Goal: Task Accomplishment & Management: Use online tool/utility

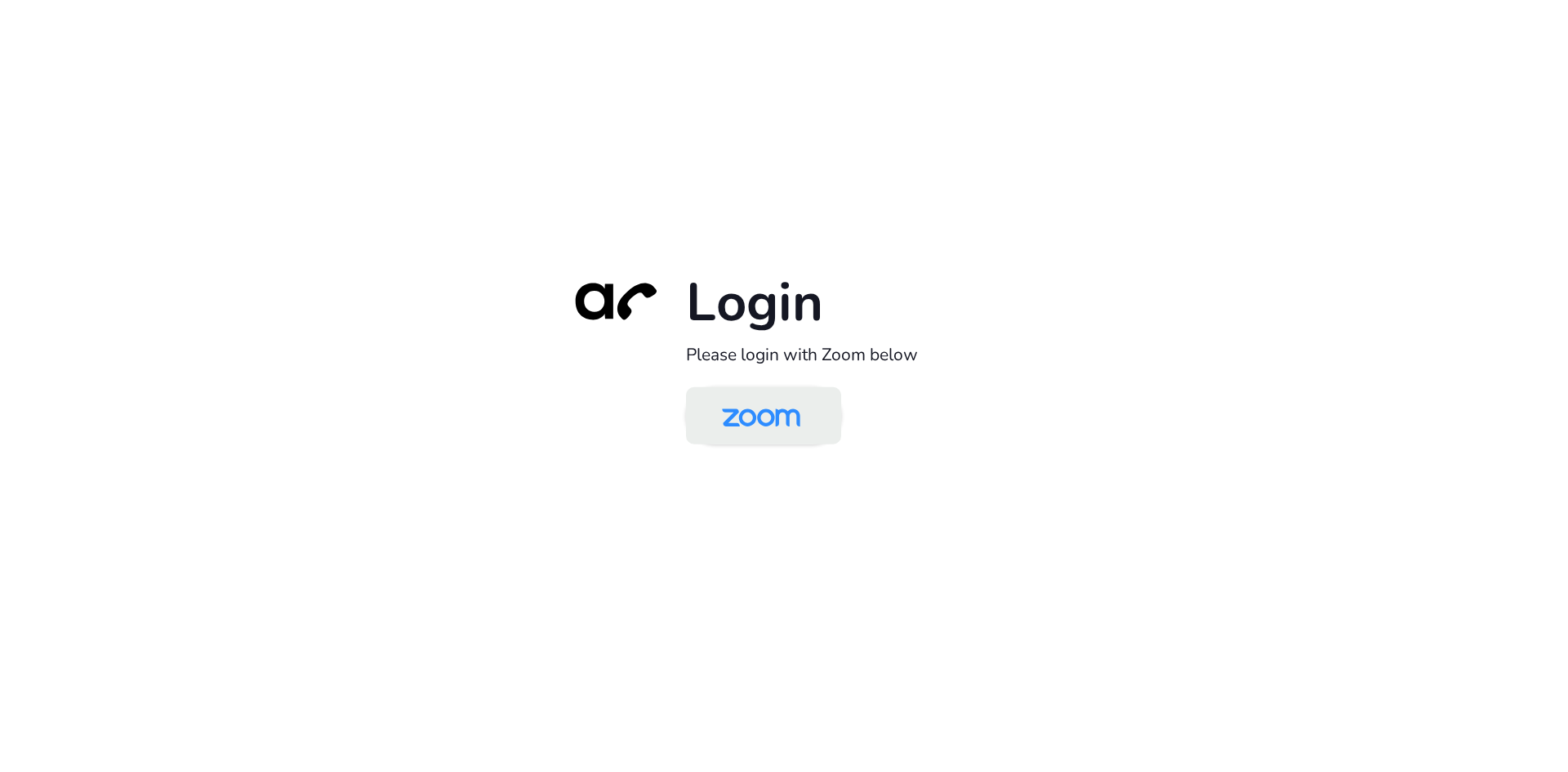
click at [764, 396] on img at bounding box center [761, 416] width 113 height 53
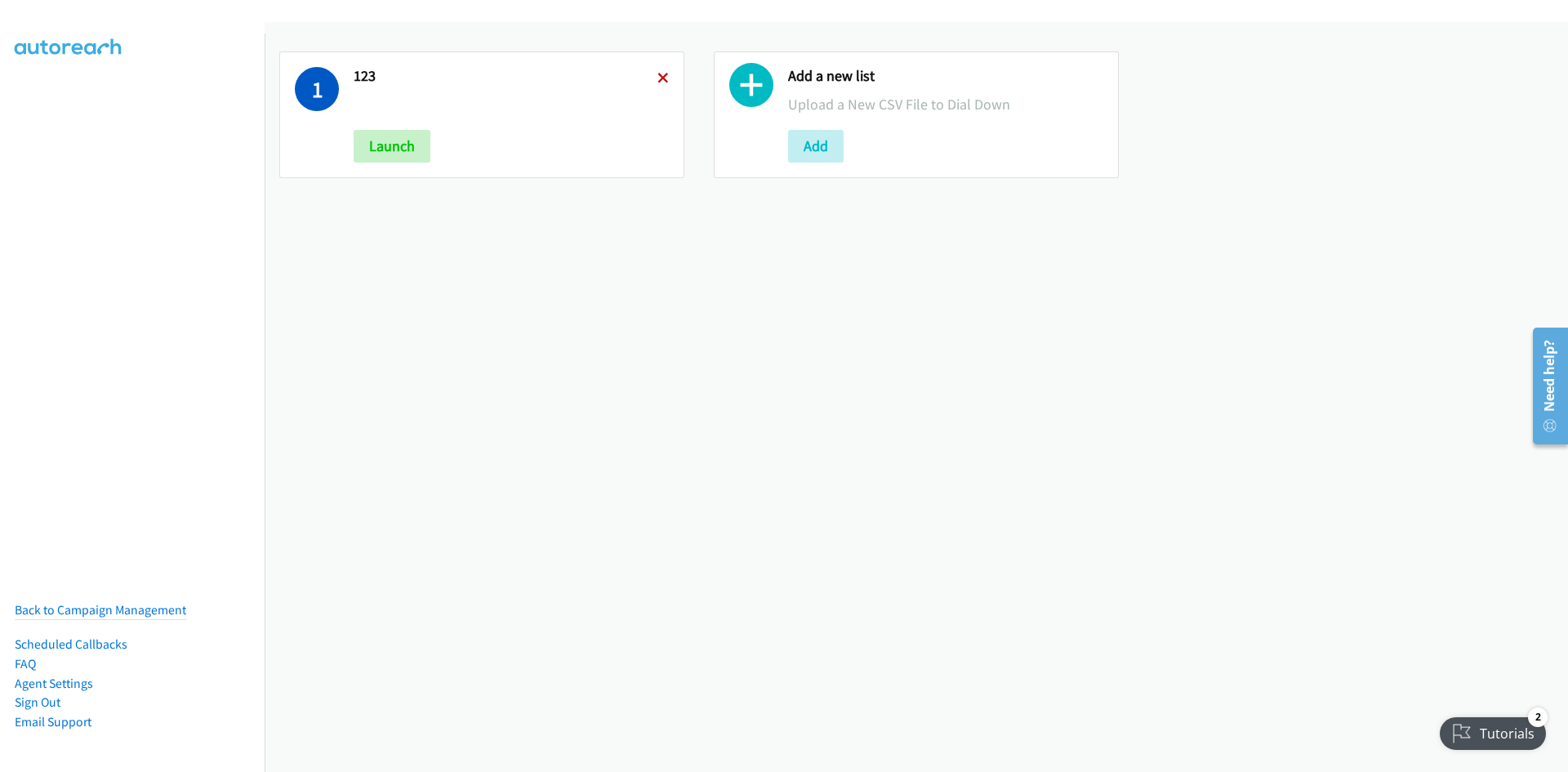
click at [659, 82] on icon at bounding box center [663, 79] width 11 height 11
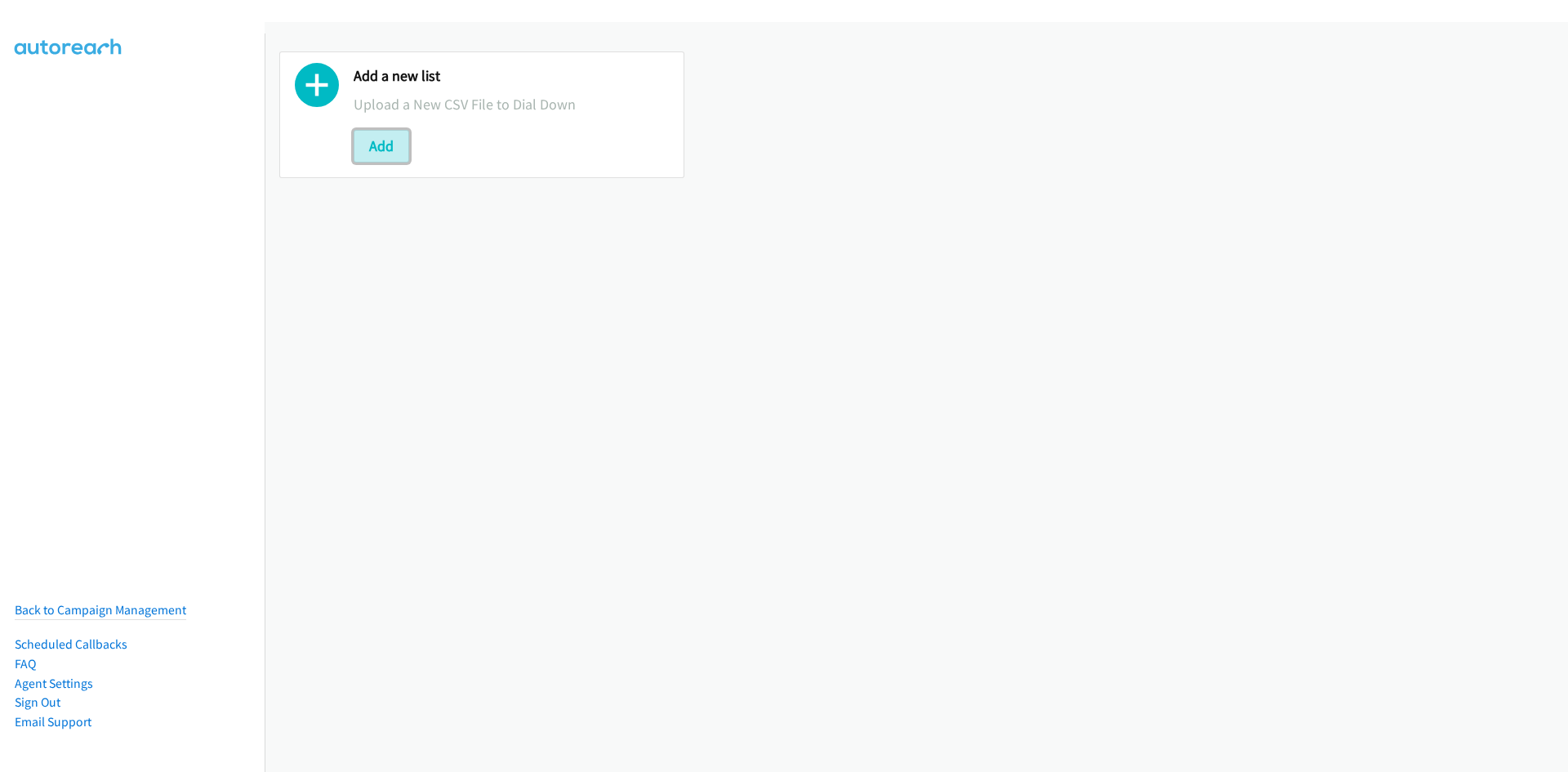
click at [401, 151] on button "Add" at bounding box center [382, 146] width 55 height 33
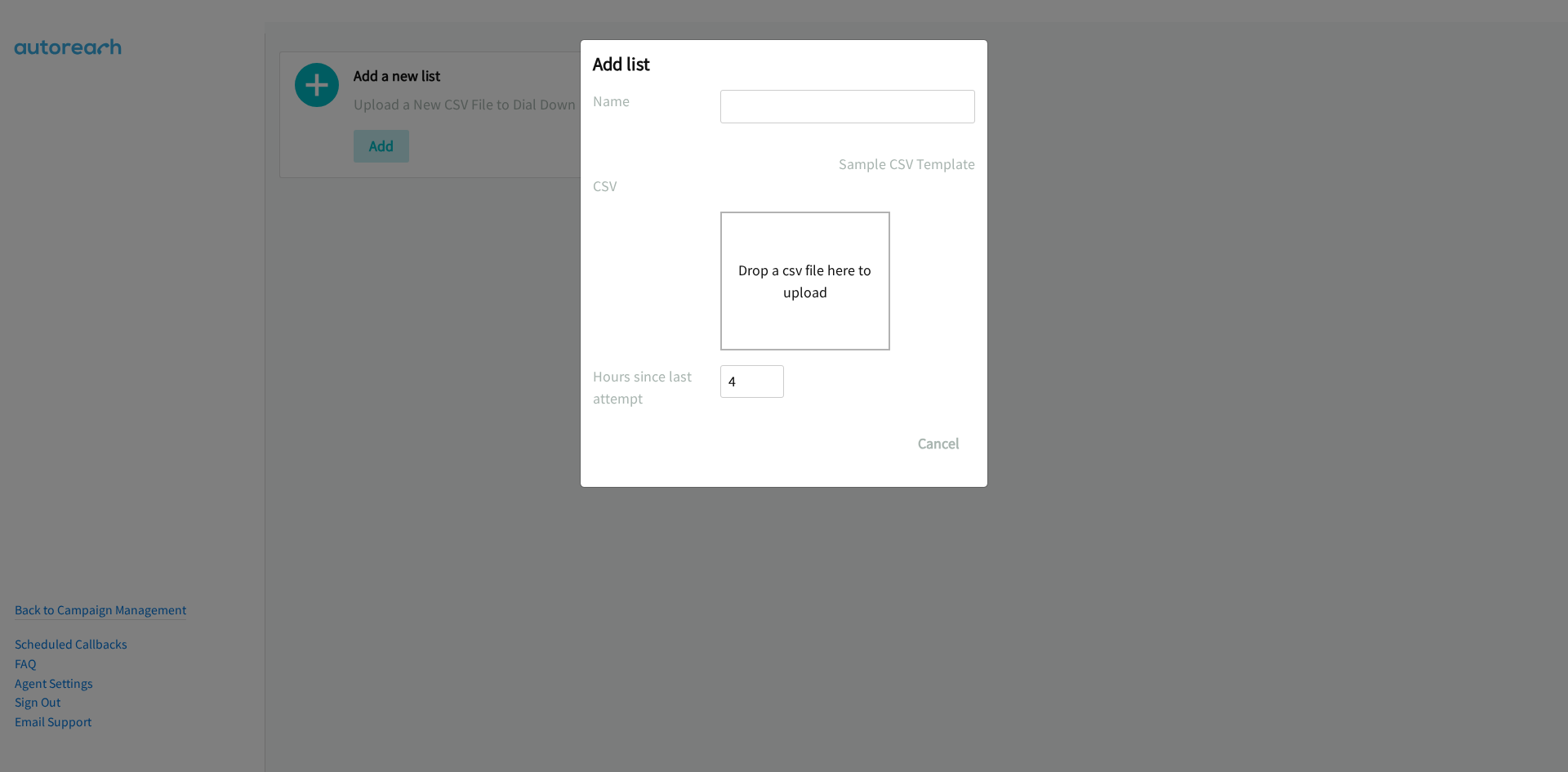
click at [793, 348] on div "Drop a csv file here to upload" at bounding box center [805, 281] width 170 height 139
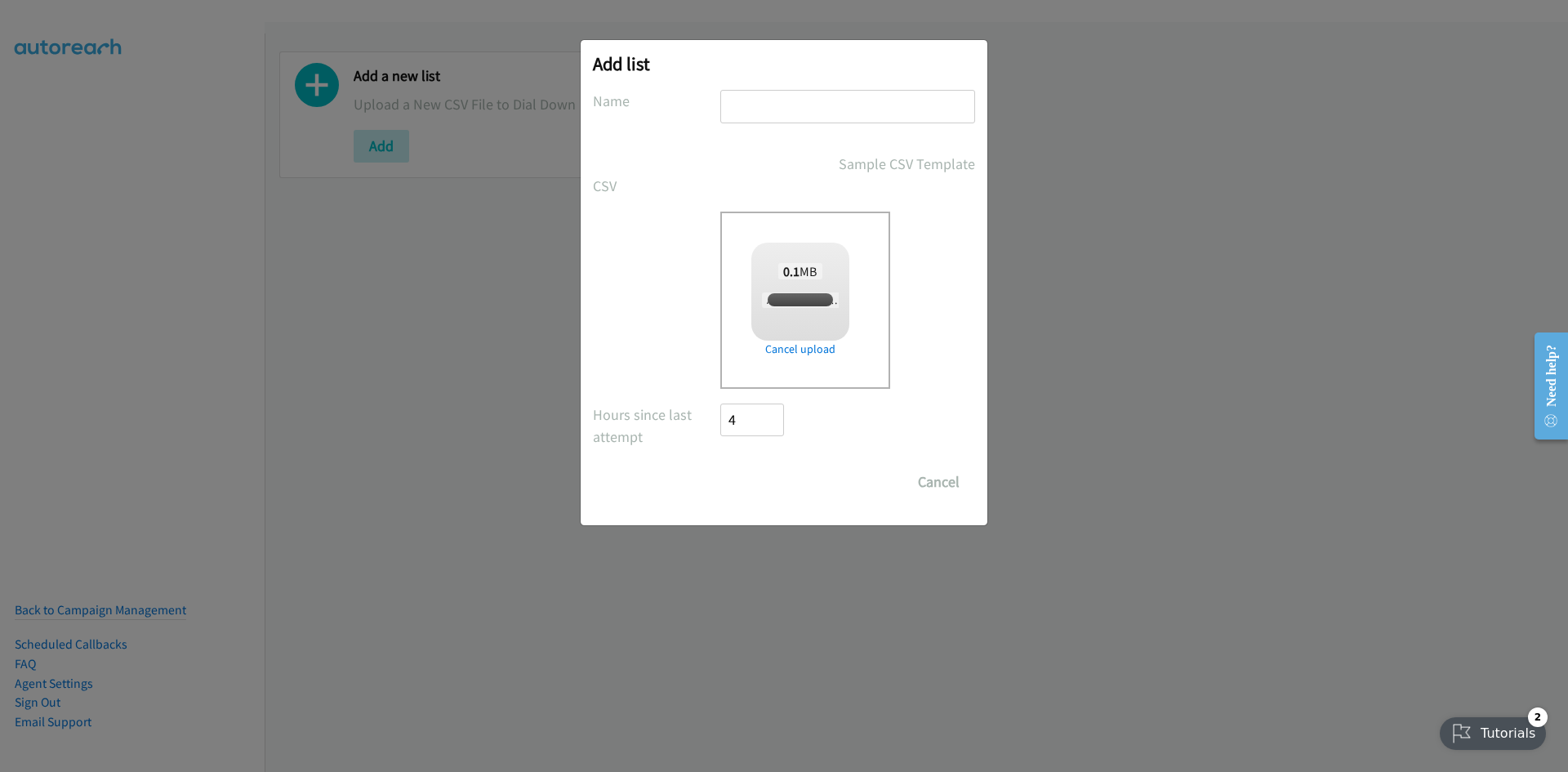
checkbox input "true"
click at [762, 121] on input "text" at bounding box center [847, 106] width 255 height 34
type input "321"
click at [780, 507] on div "Add list No phone fields were returned for that Report or List View Please uplo…" at bounding box center [784, 282] width 407 height 485
click at [776, 490] on input "Save List" at bounding box center [762, 482] width 85 height 33
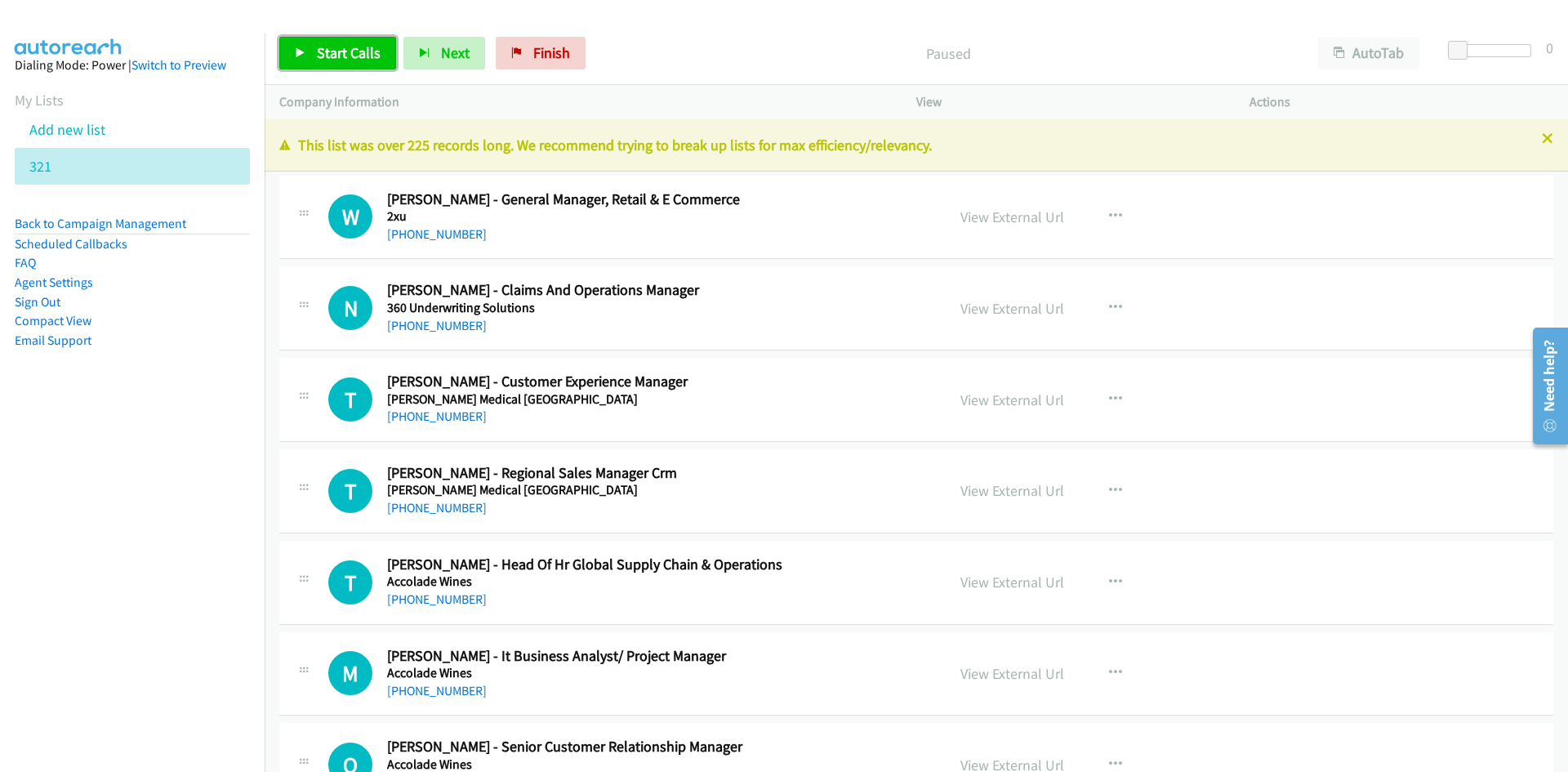
click at [330, 43] on span "Start Calls" at bounding box center [349, 53] width 64 height 19
click at [300, 46] on link "Pause" at bounding box center [325, 54] width 90 height 33
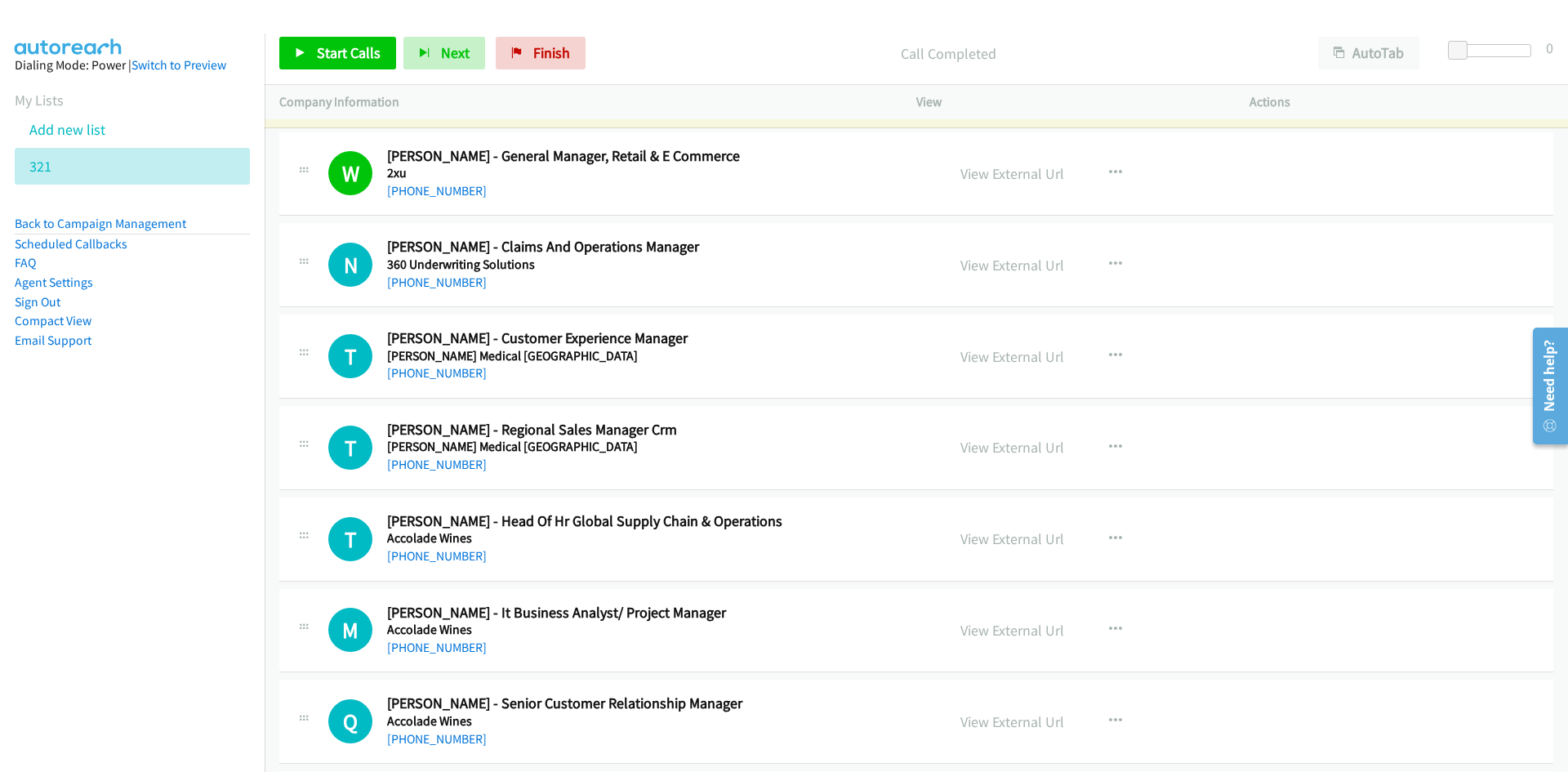
scroll to position [82, 0]
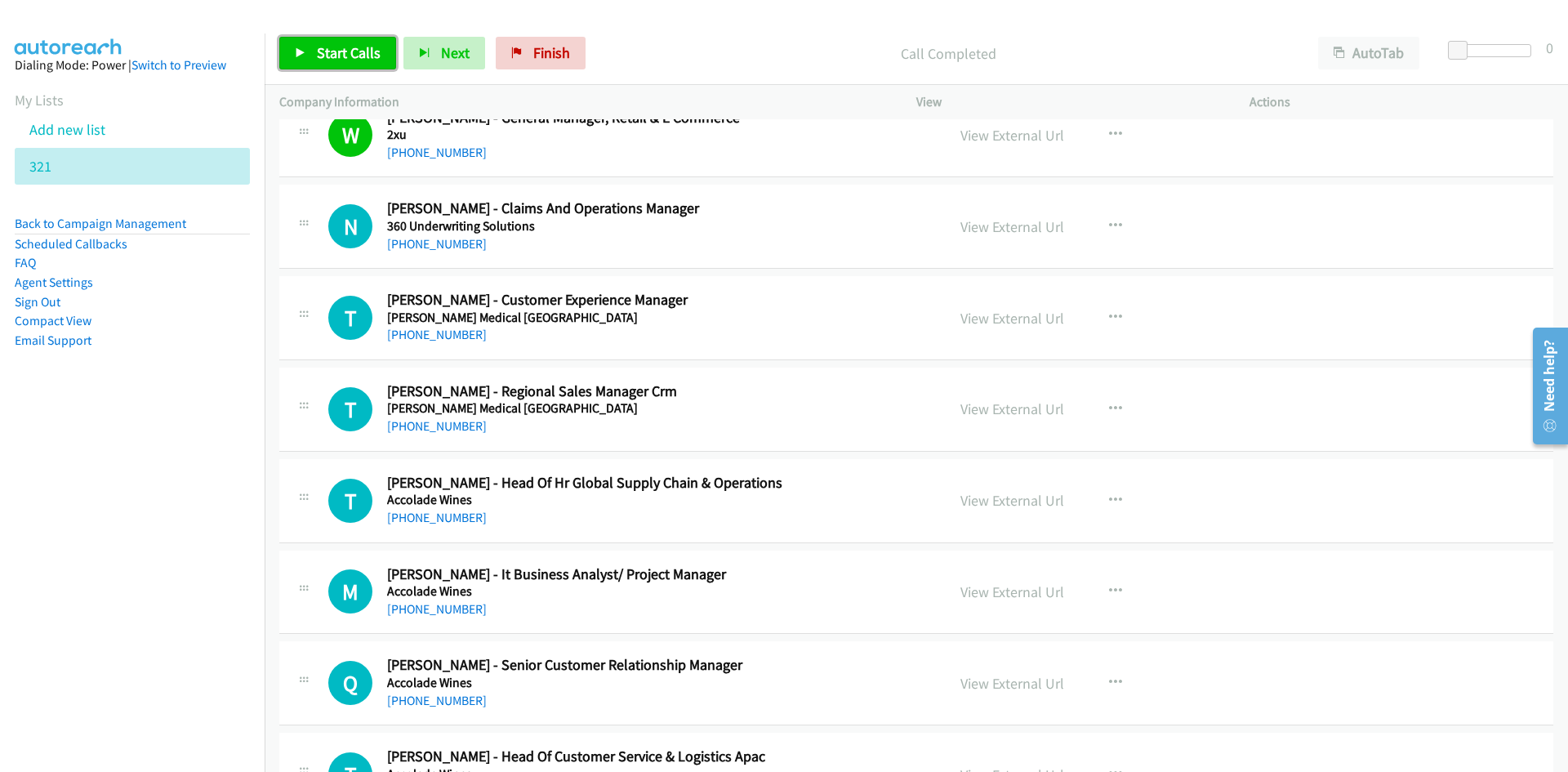
click at [307, 67] on link "Start Calls" at bounding box center [338, 54] width 117 height 33
click at [307, 67] on link "Pause" at bounding box center [325, 54] width 90 height 33
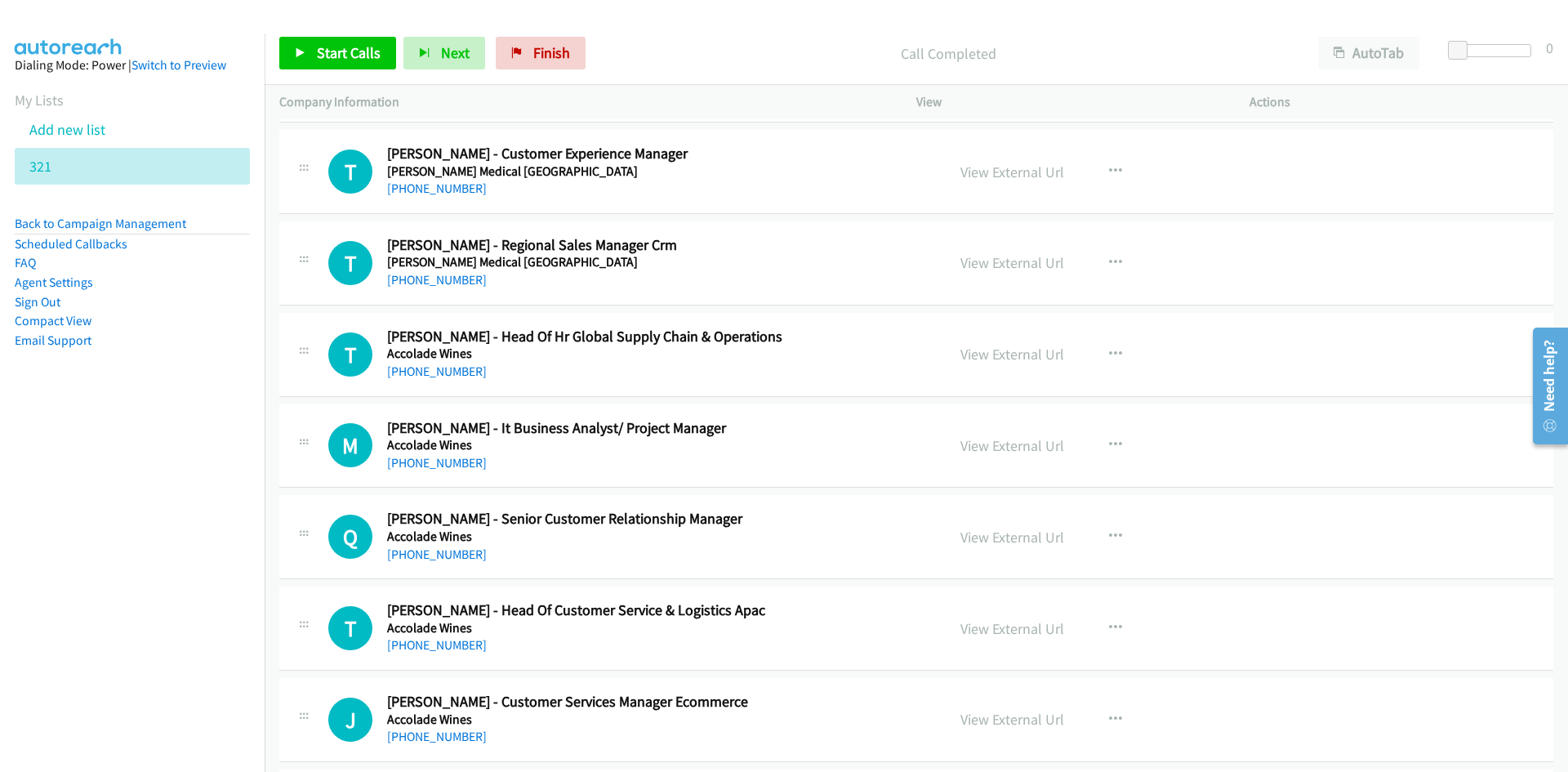
scroll to position [245, 0]
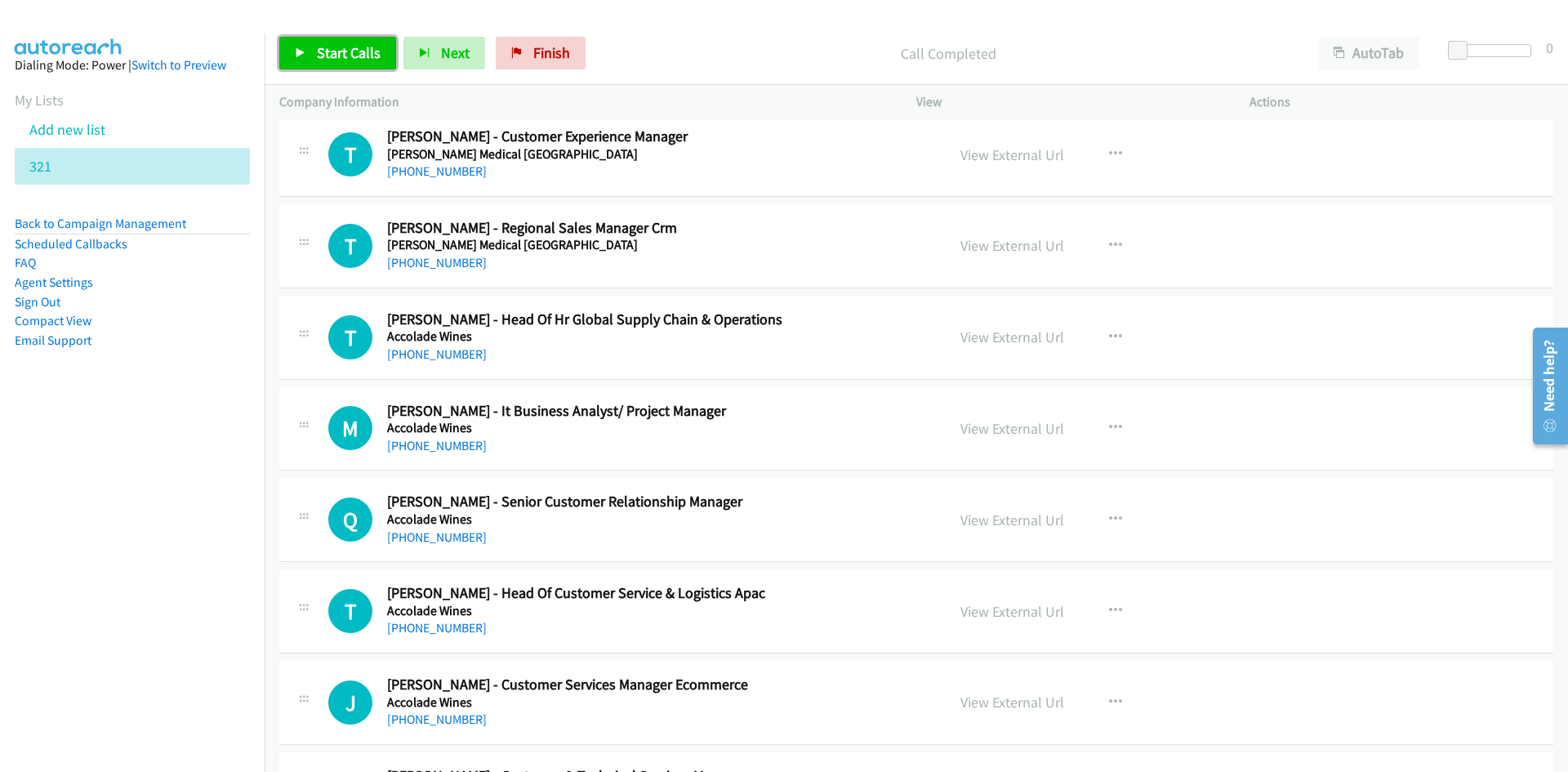
click at [377, 69] on link "Start Calls" at bounding box center [338, 54] width 117 height 33
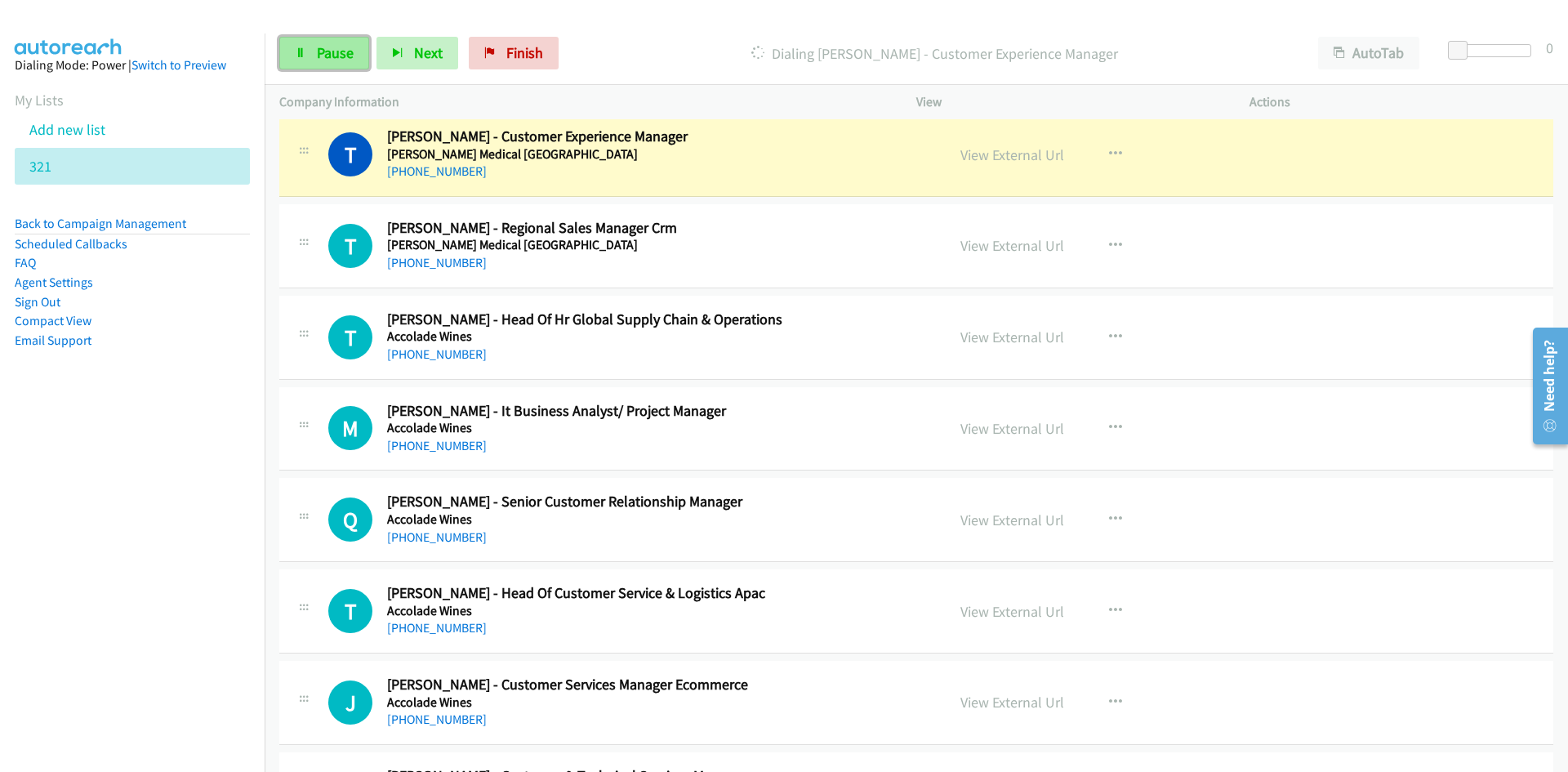
click at [344, 51] on span "Pause" at bounding box center [335, 53] width 37 height 19
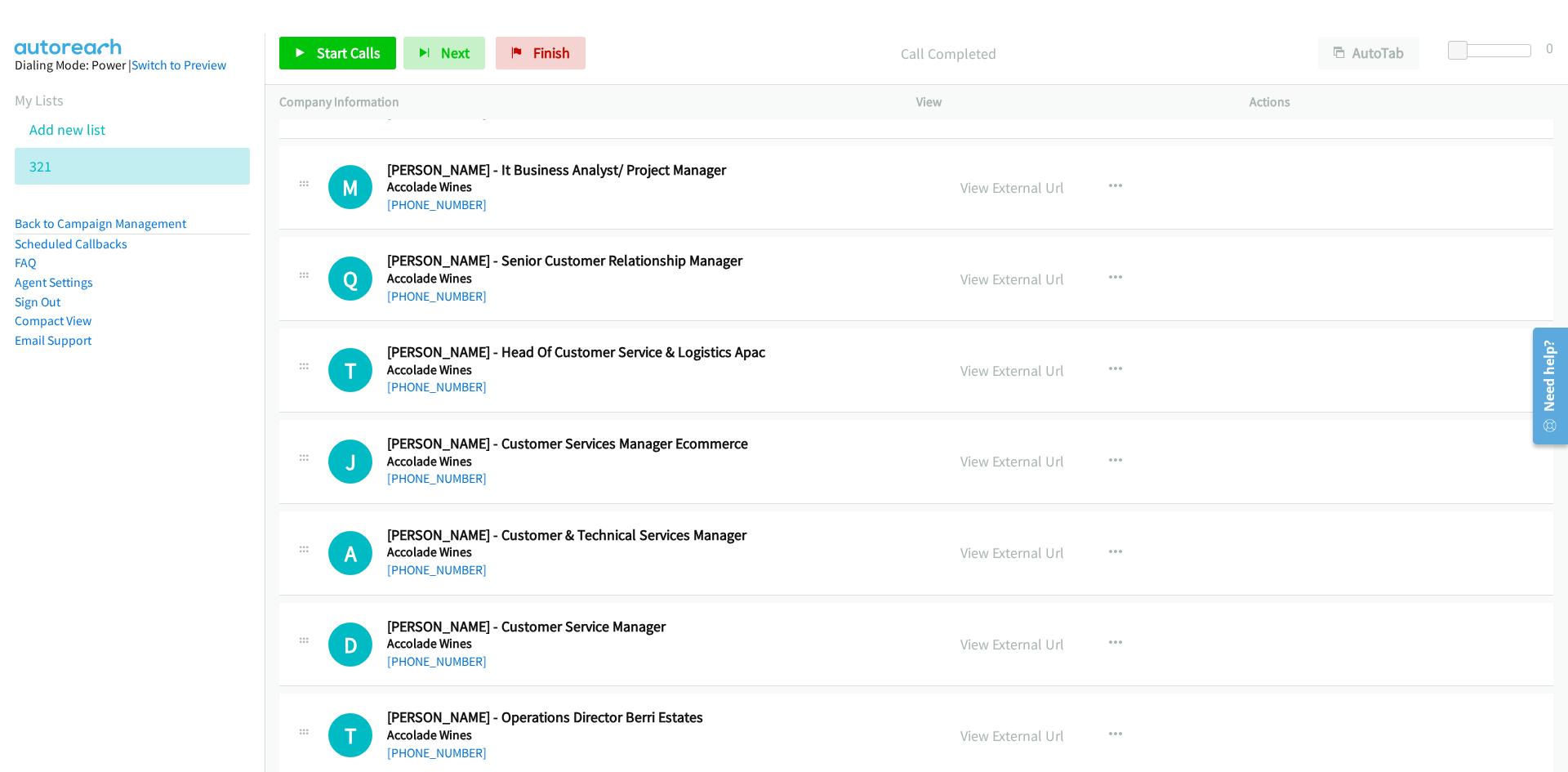
scroll to position [490, 0]
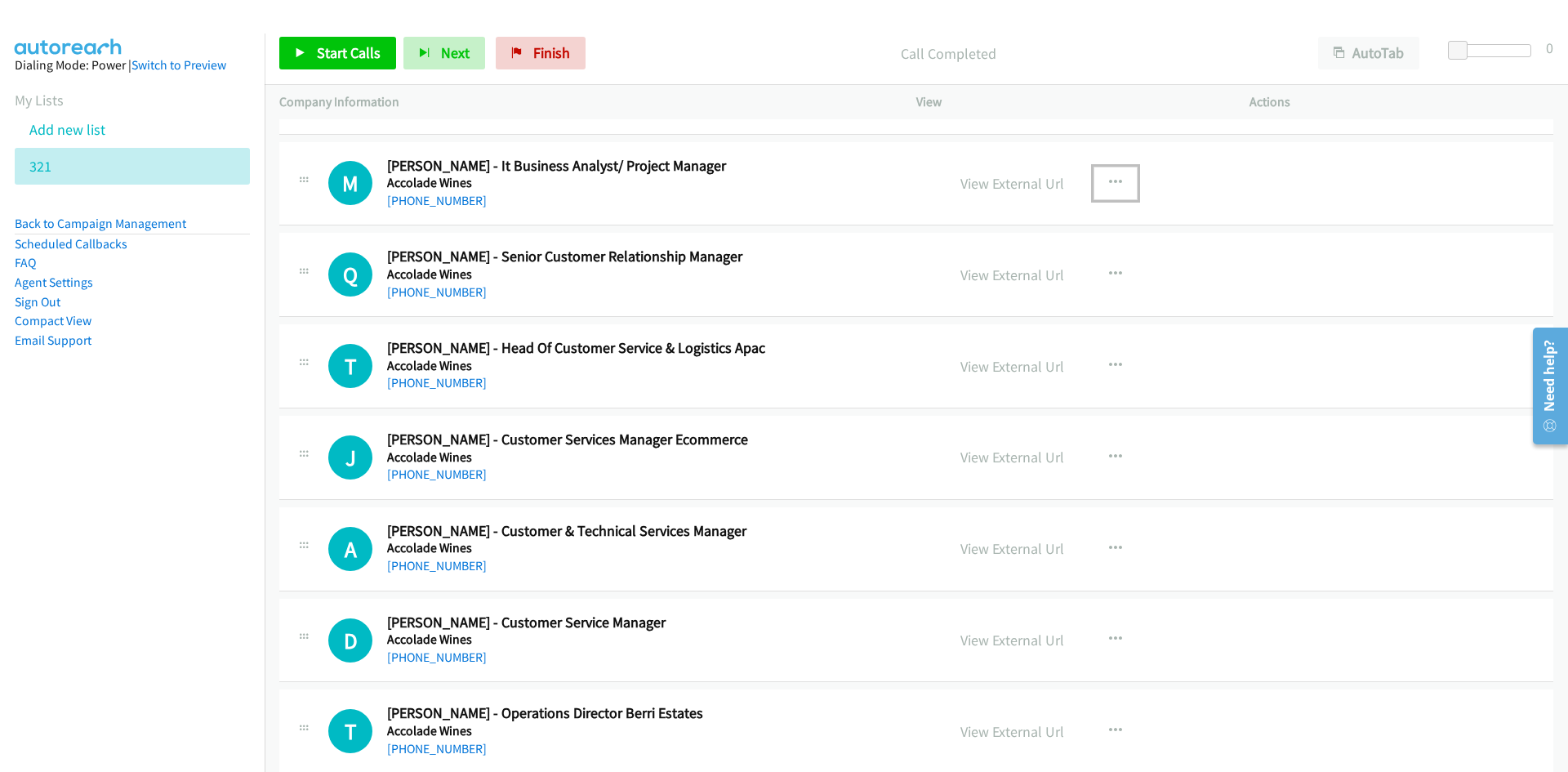
click at [1112, 176] on icon "button" at bounding box center [1116, 182] width 13 height 13
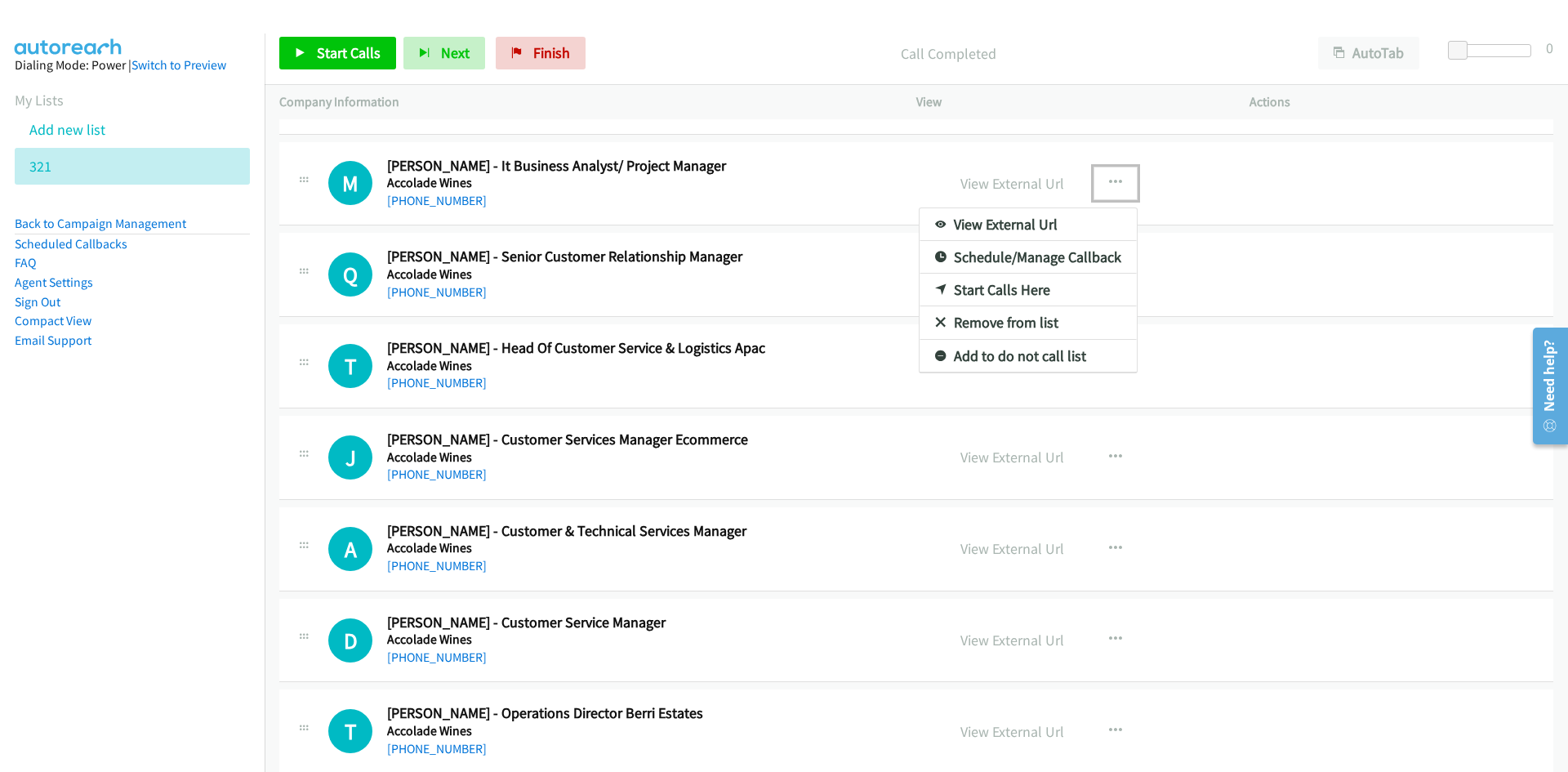
click at [924, 292] on link "Start Calls Here" at bounding box center [1028, 290] width 218 height 33
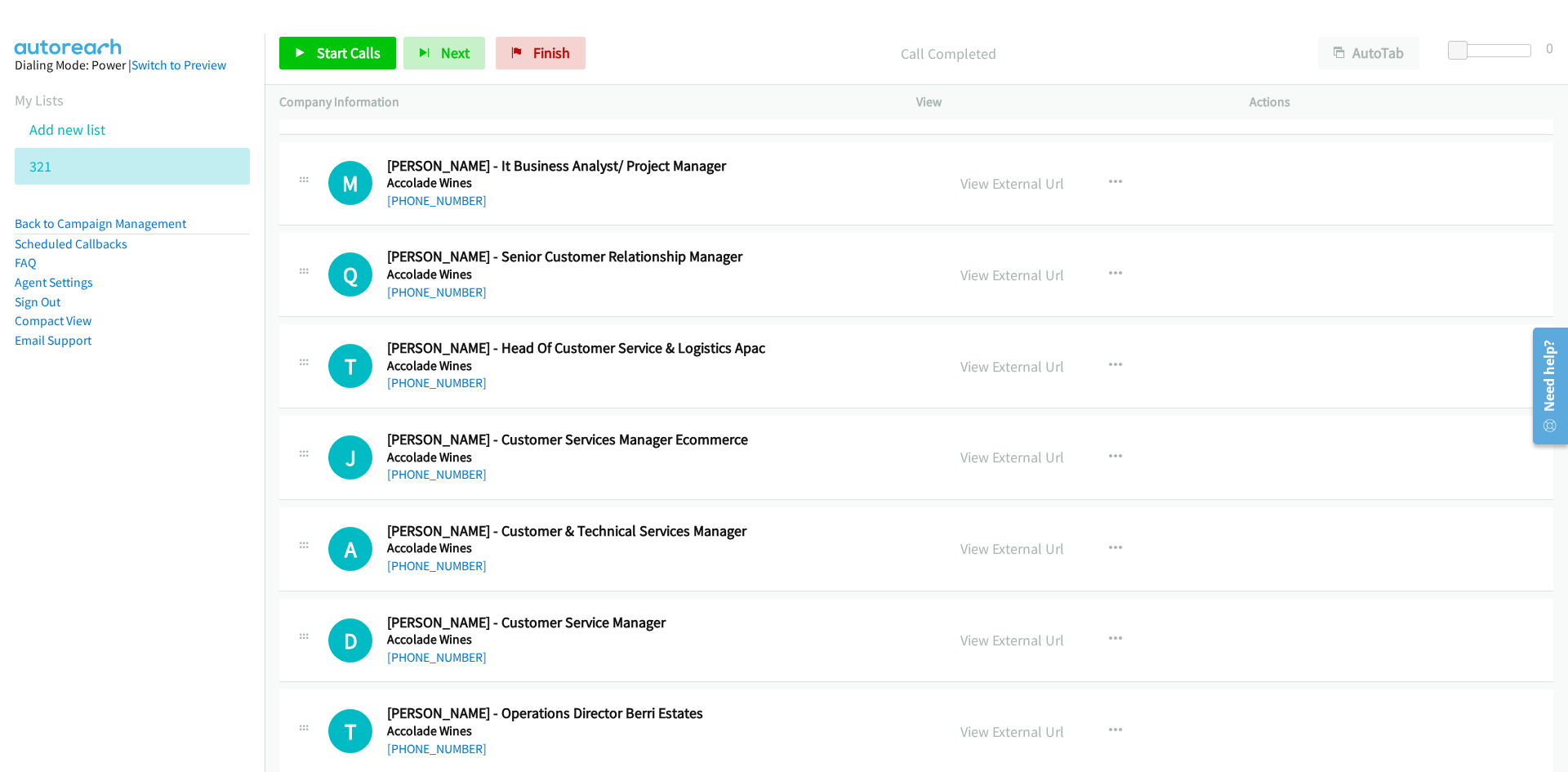
click at [365, 71] on div "Start Calls Pause Next Finish Call Completed AutoTab AutoTab 0" at bounding box center [917, 54] width 1304 height 63
click at [361, 65] on link "Start Calls" at bounding box center [338, 54] width 117 height 33
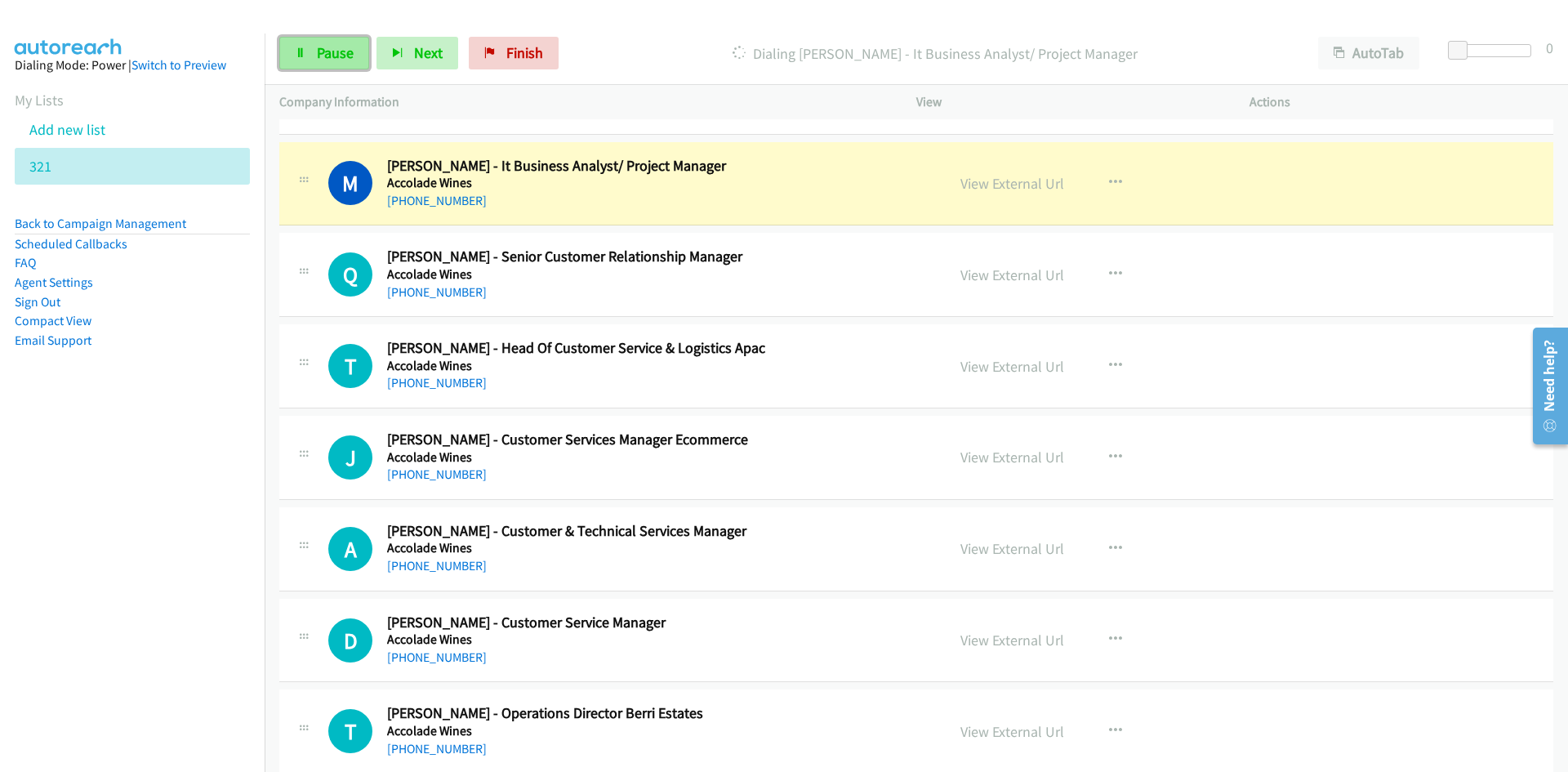
click at [293, 54] on link "Pause" at bounding box center [325, 54] width 90 height 33
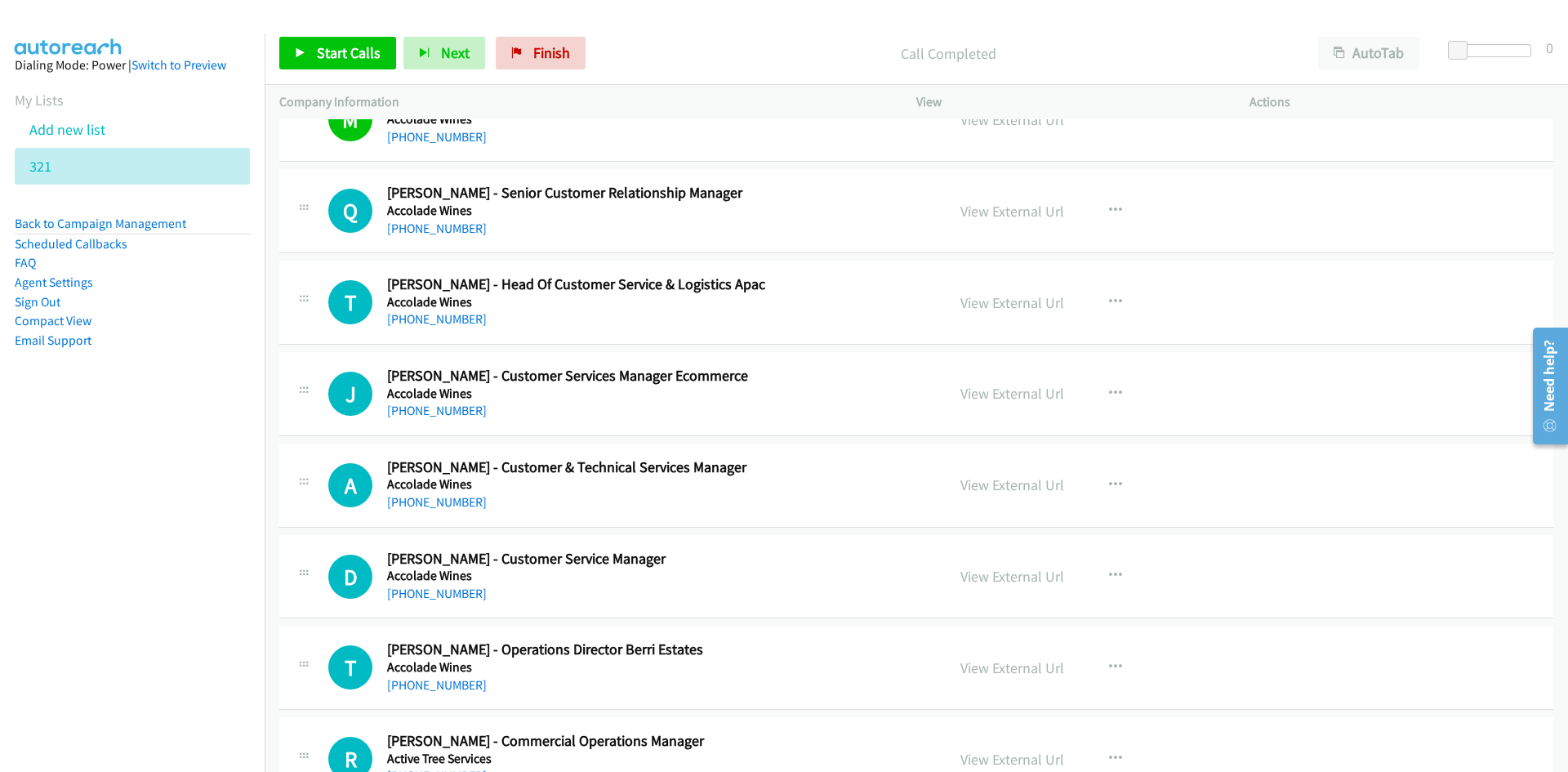
scroll to position [572, 0]
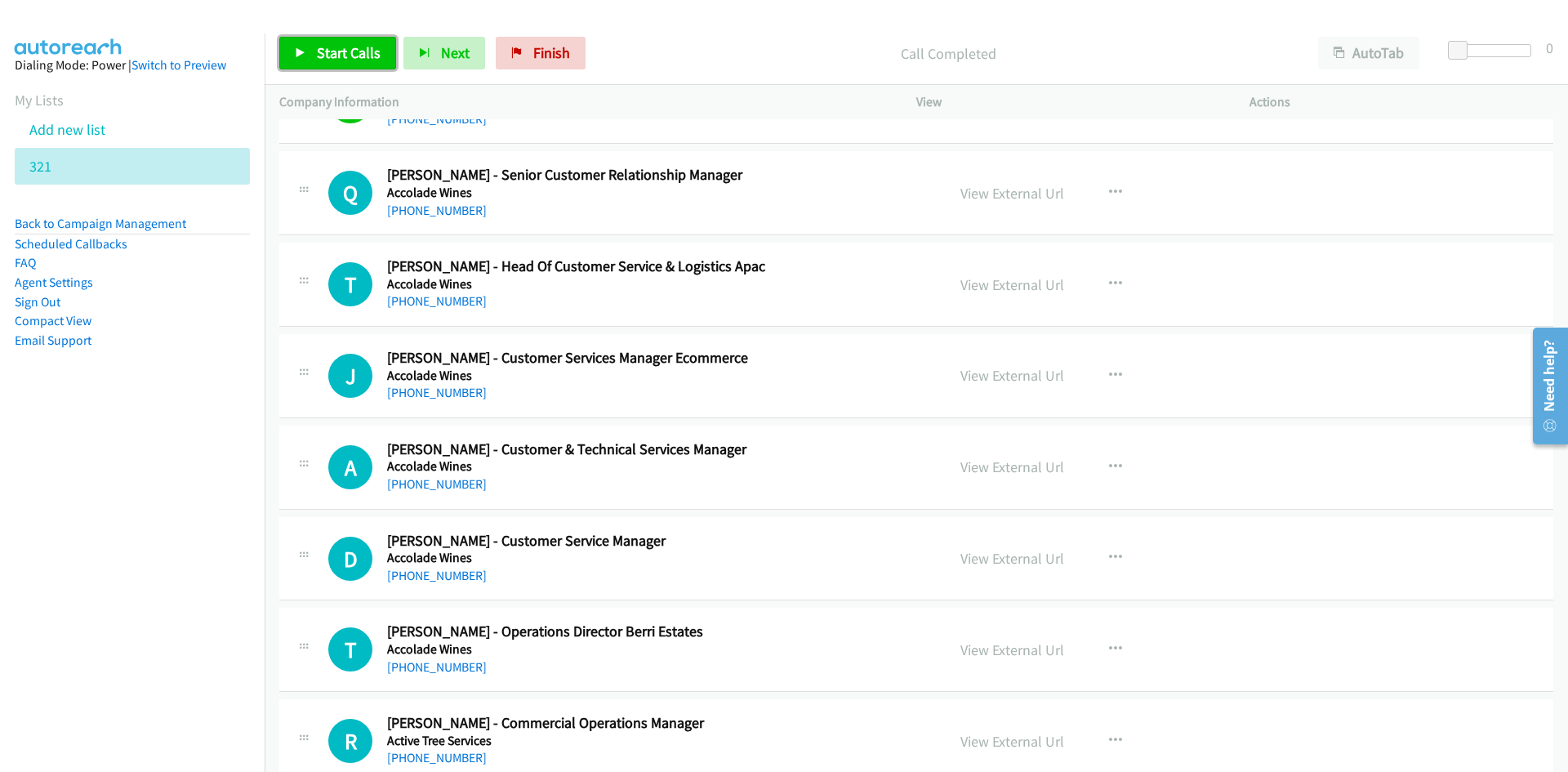
click at [289, 65] on link "Start Calls" at bounding box center [338, 54] width 117 height 33
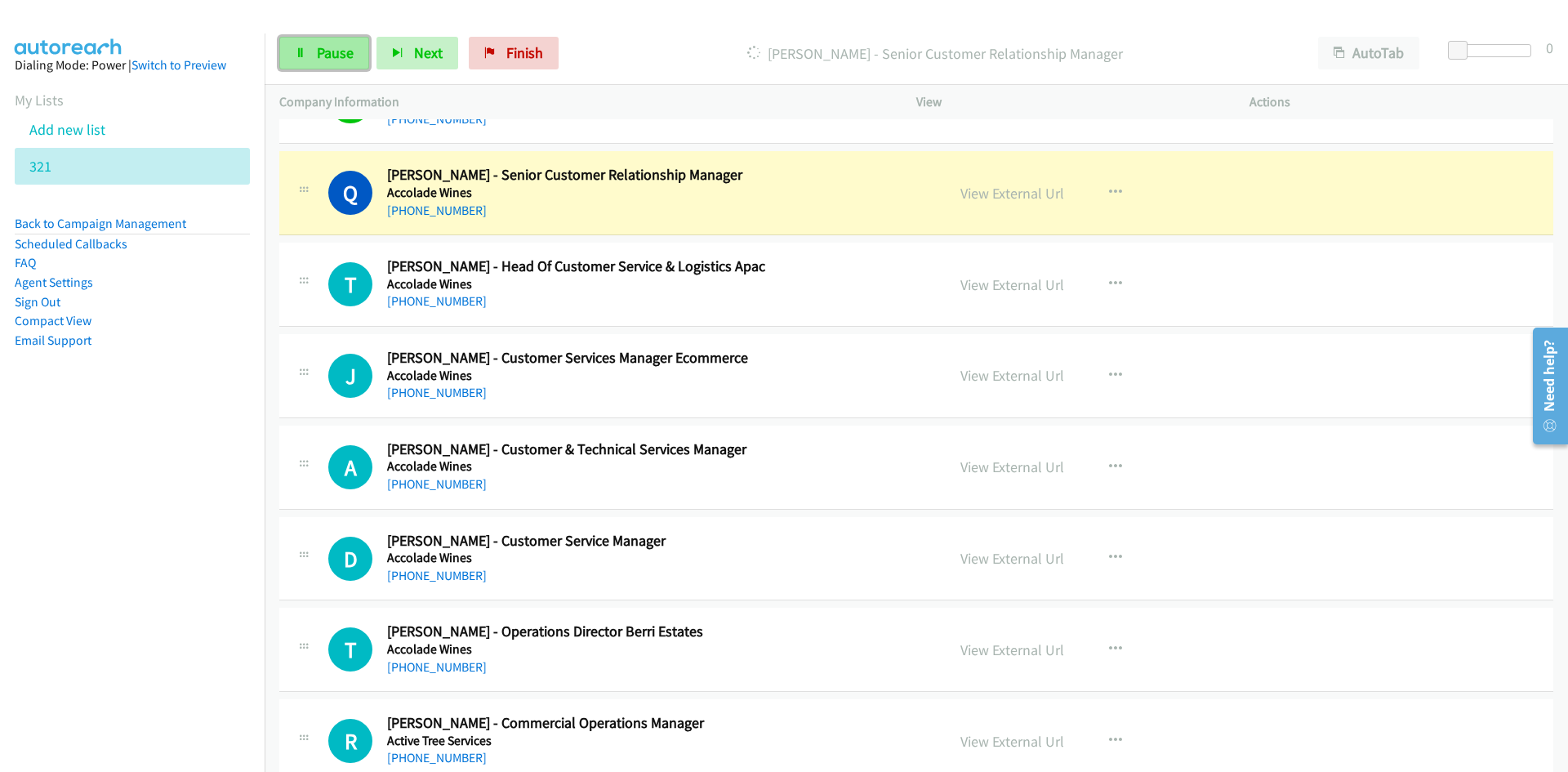
click at [326, 53] on span "Pause" at bounding box center [335, 53] width 37 height 19
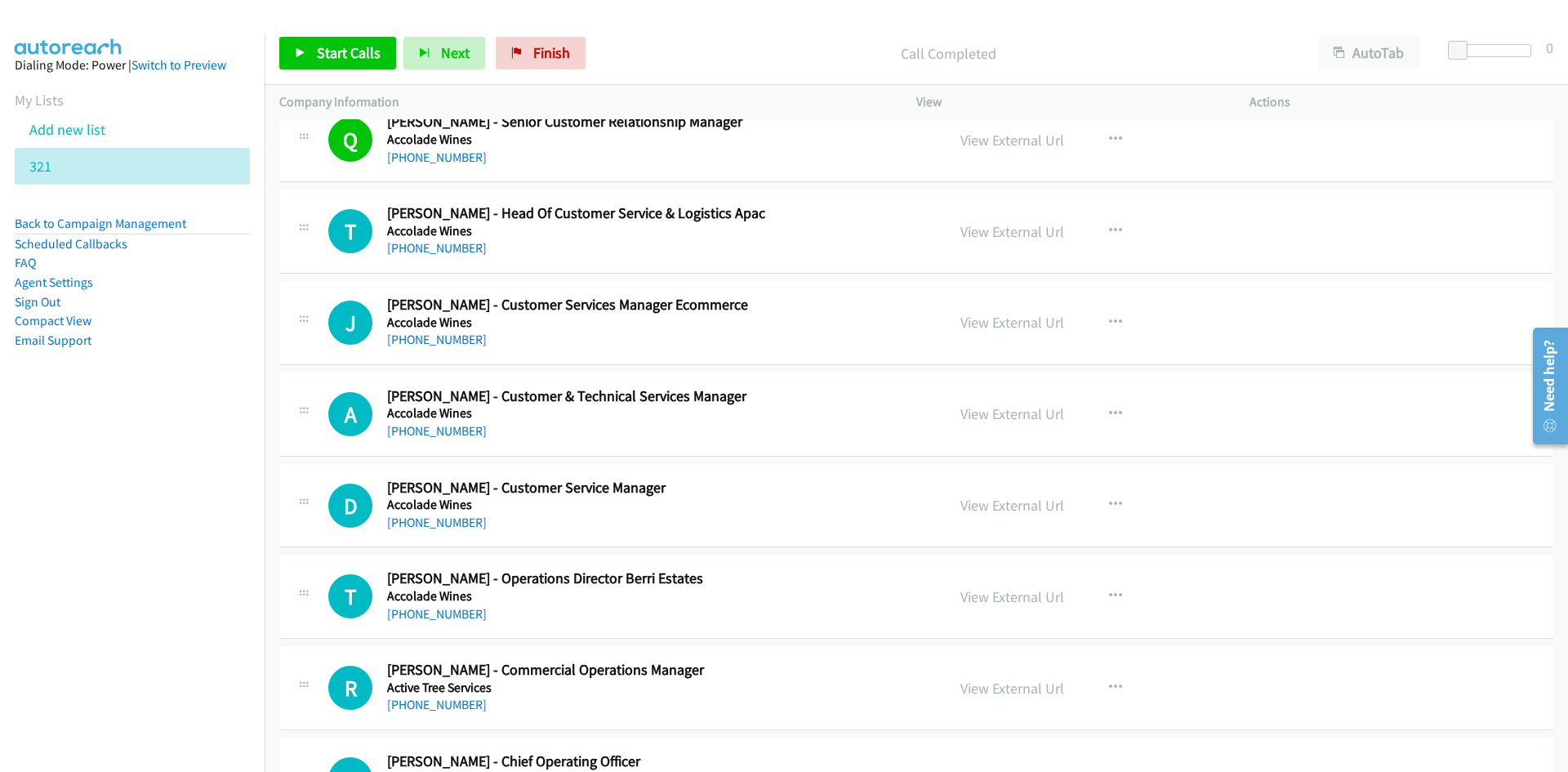
scroll to position [654, 0]
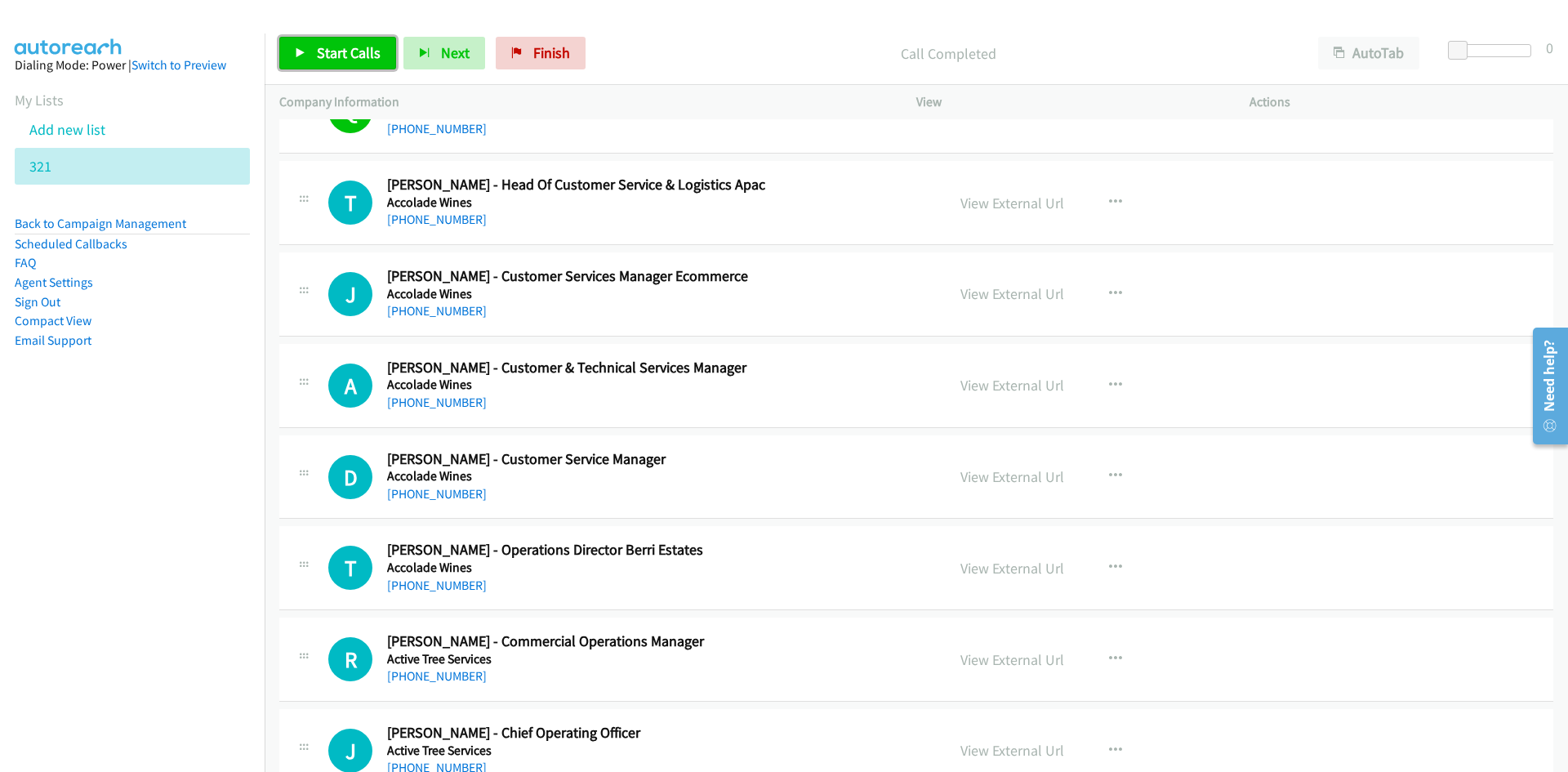
click at [295, 39] on link "Start Calls" at bounding box center [338, 54] width 117 height 33
click at [288, 43] on link "Pause" at bounding box center [325, 54] width 90 height 33
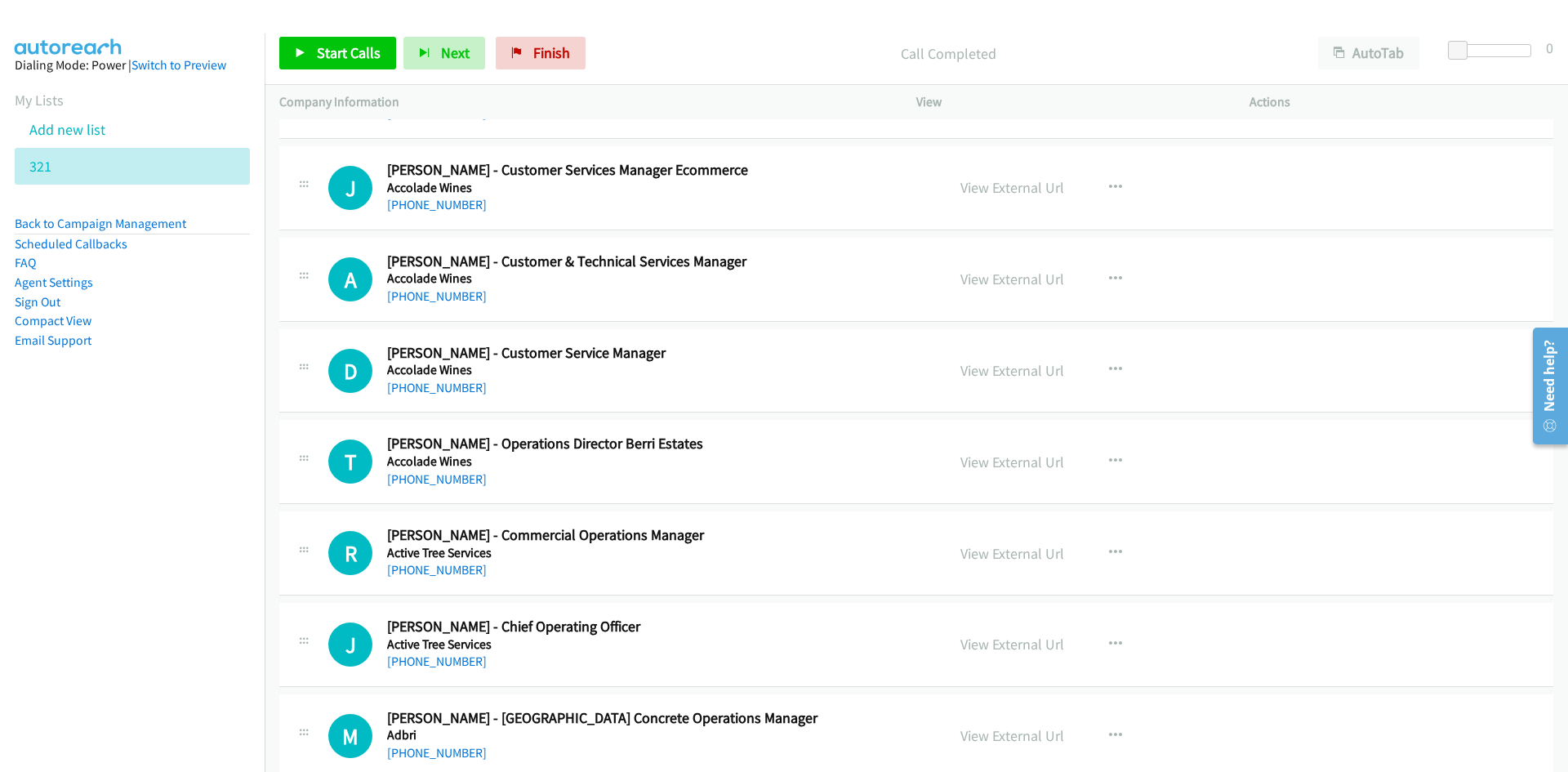
scroll to position [735, 0]
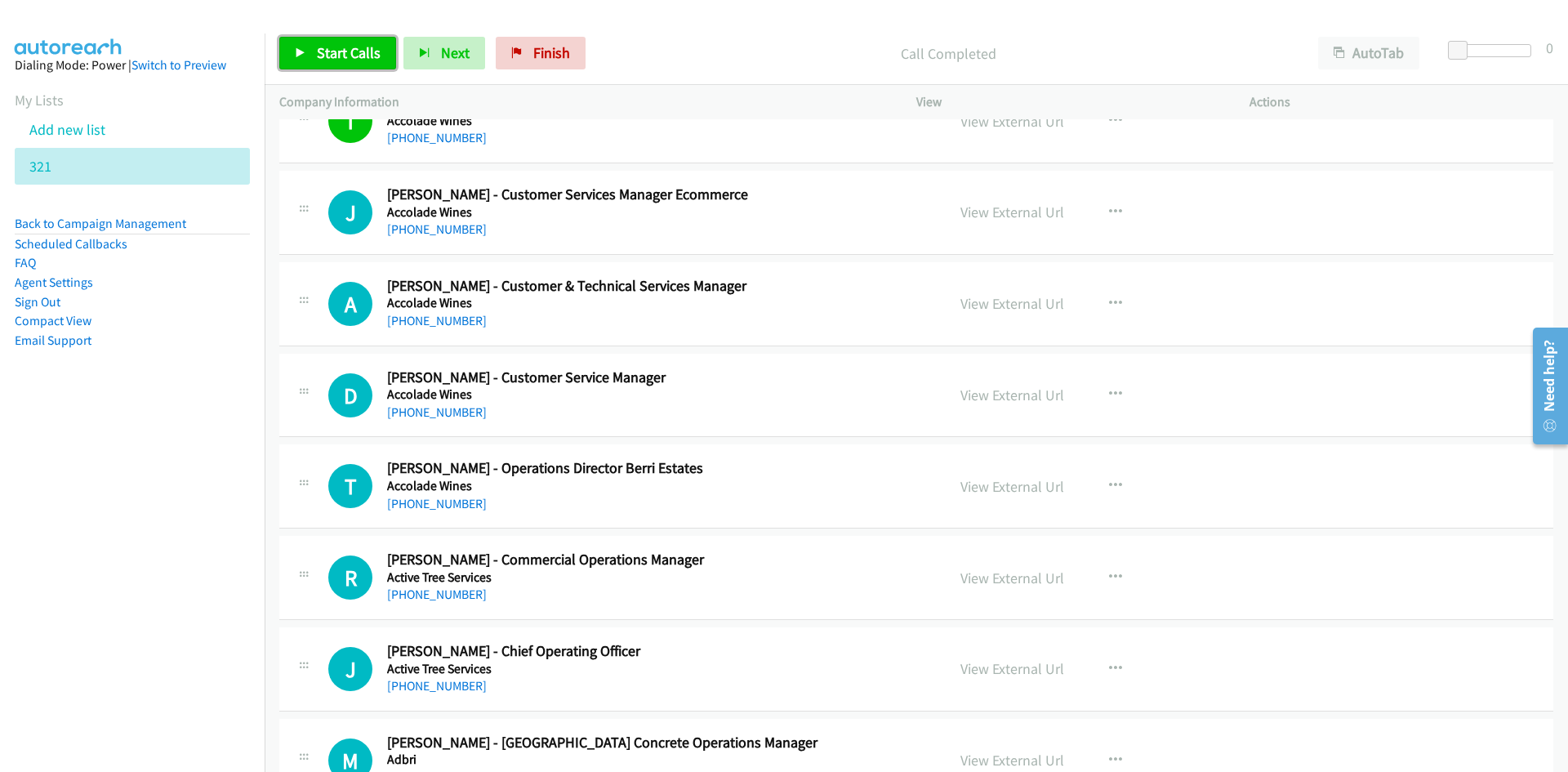
click at [287, 63] on link "Start Calls" at bounding box center [338, 54] width 117 height 33
click at [290, 65] on link "Pause" at bounding box center [325, 54] width 90 height 33
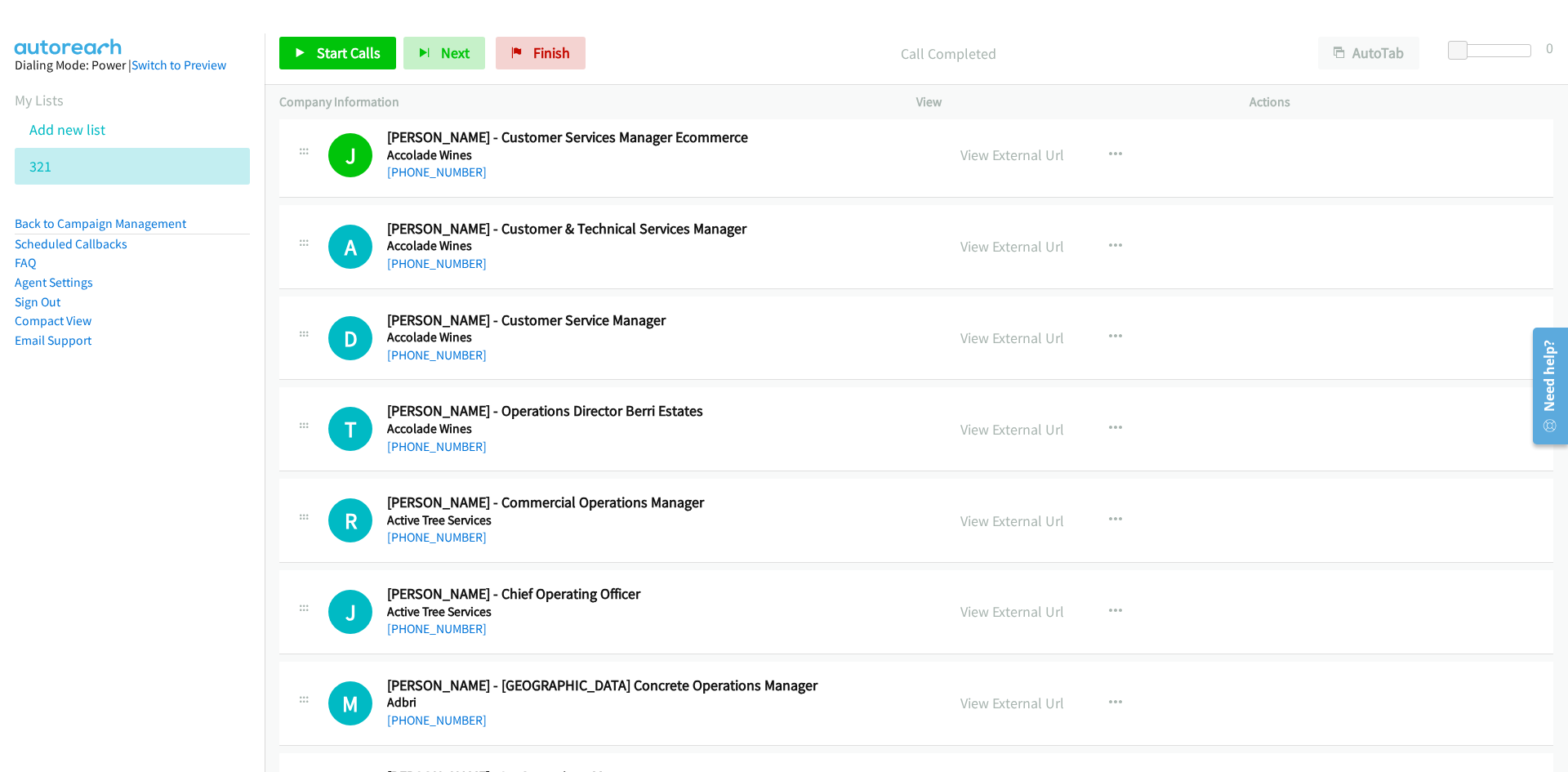
scroll to position [817, 0]
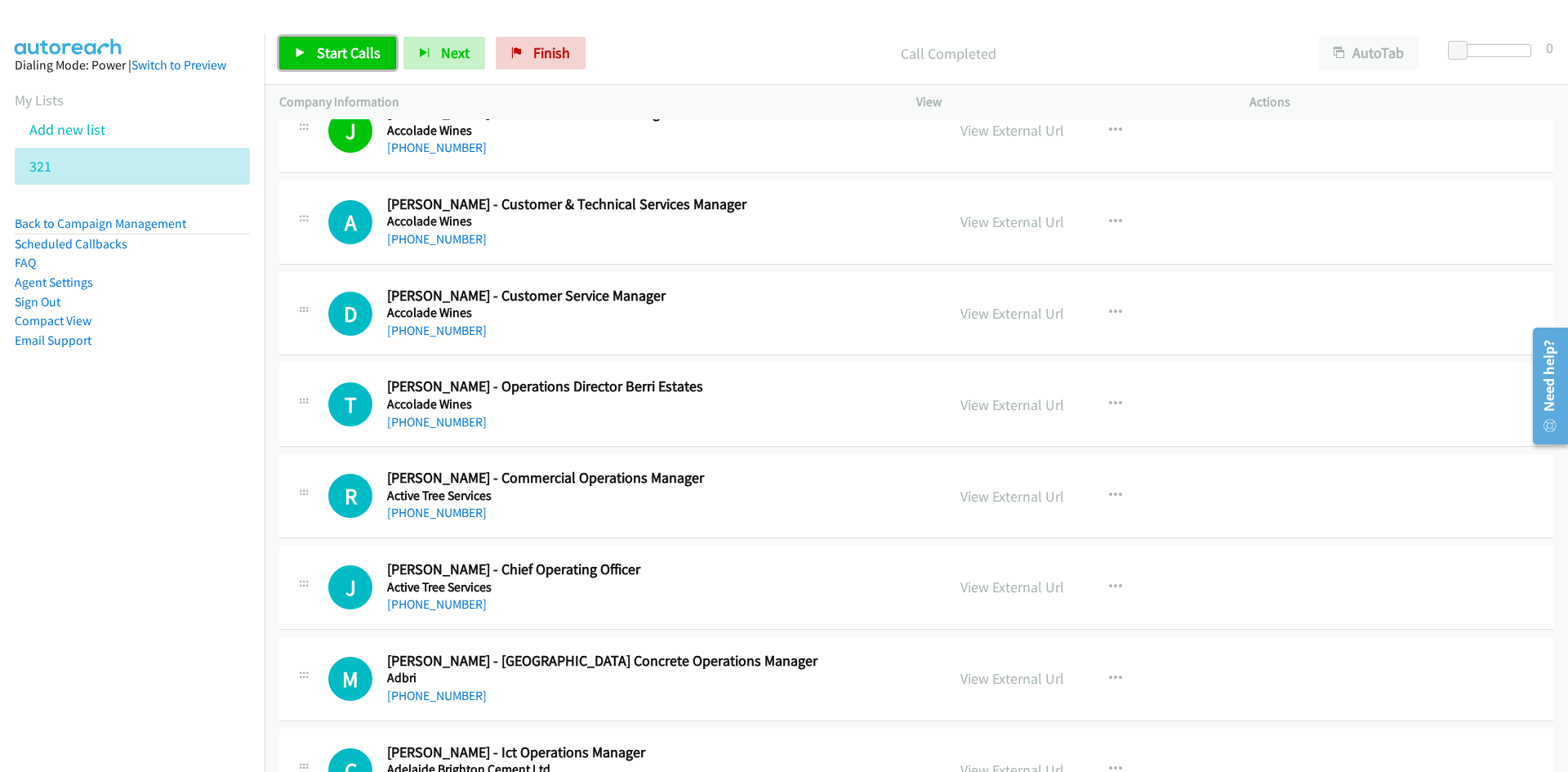
click at [376, 58] on span "Start Calls" at bounding box center [349, 53] width 64 height 19
click at [364, 60] on link "Pause" at bounding box center [325, 54] width 90 height 33
click at [1015, 215] on link "View External Url" at bounding box center [1013, 222] width 104 height 19
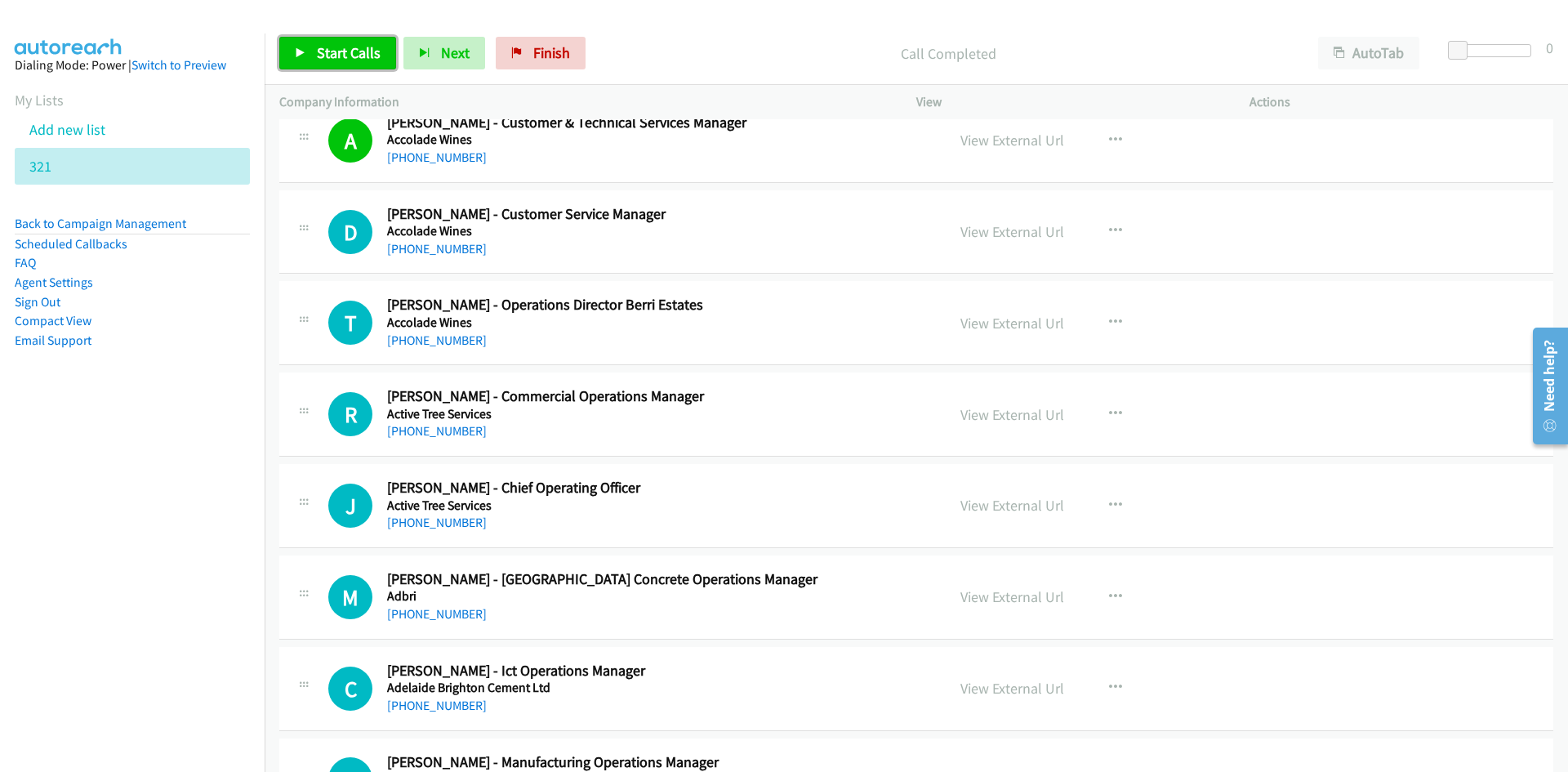
click at [363, 57] on span "Start Calls" at bounding box center [349, 53] width 64 height 19
click at [304, 53] on icon at bounding box center [300, 54] width 11 height 11
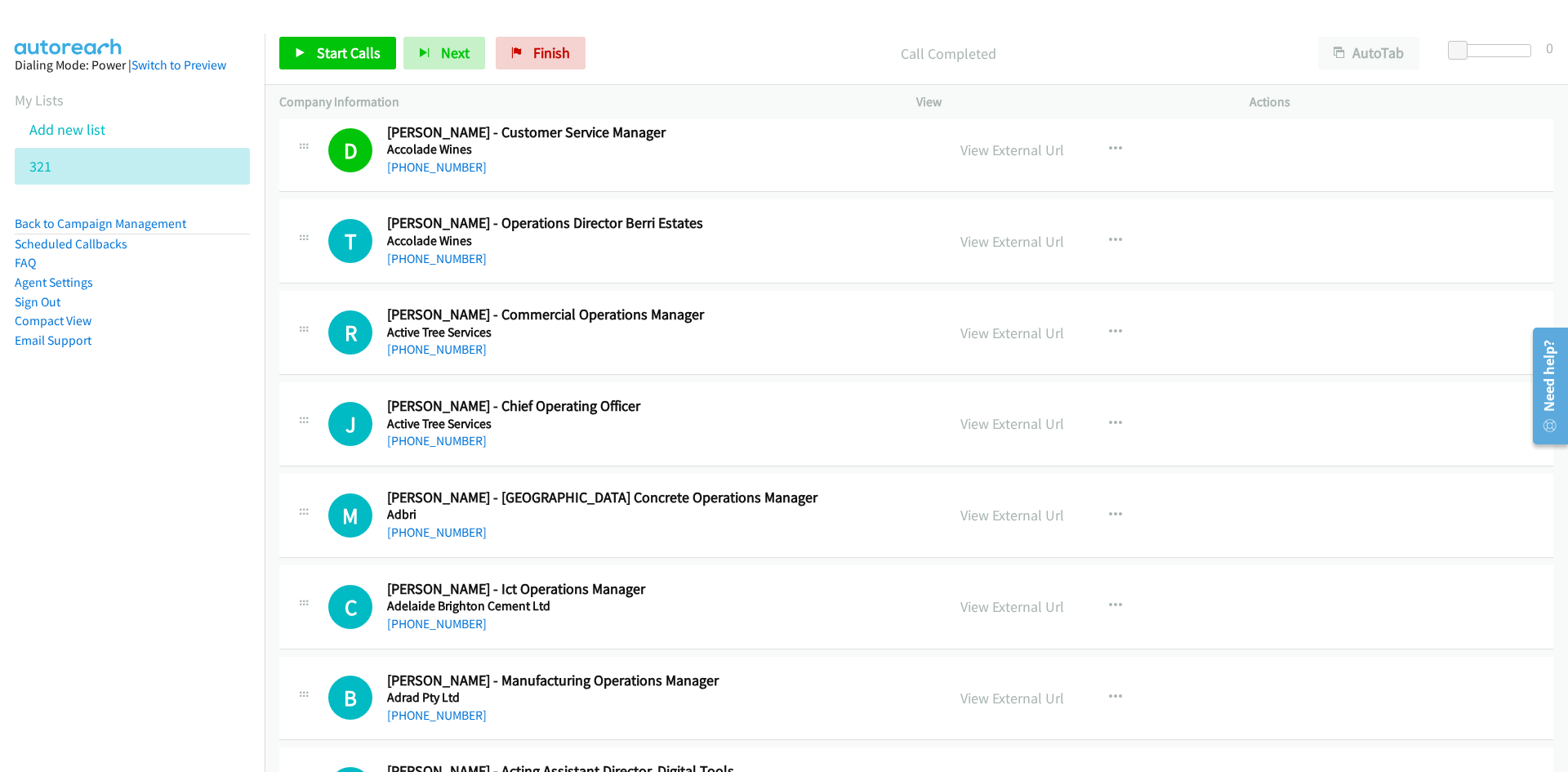
scroll to position [1062, 0]
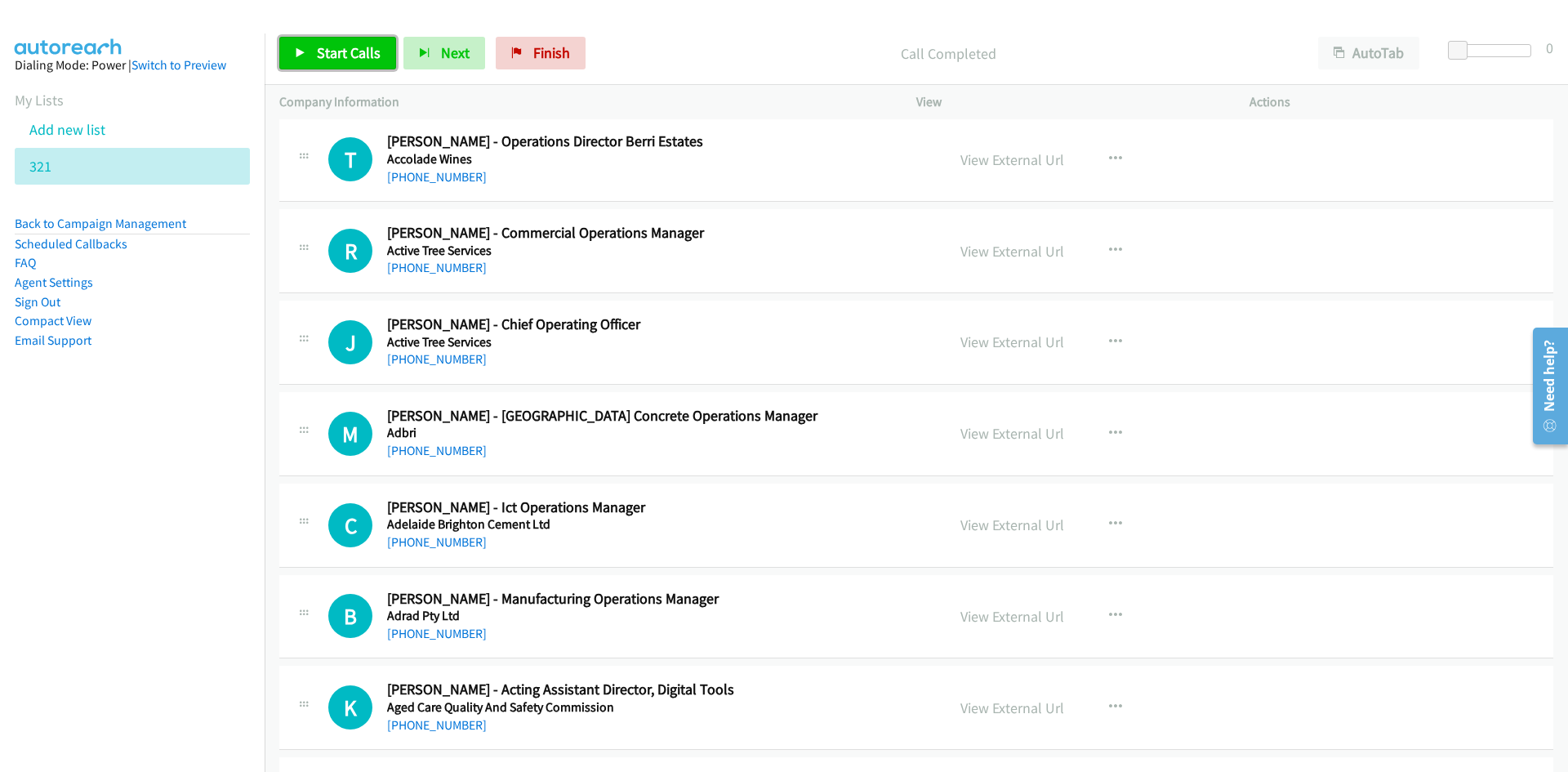
click at [346, 41] on link "Start Calls" at bounding box center [338, 54] width 117 height 33
click at [349, 47] on span "Pause" at bounding box center [335, 53] width 37 height 19
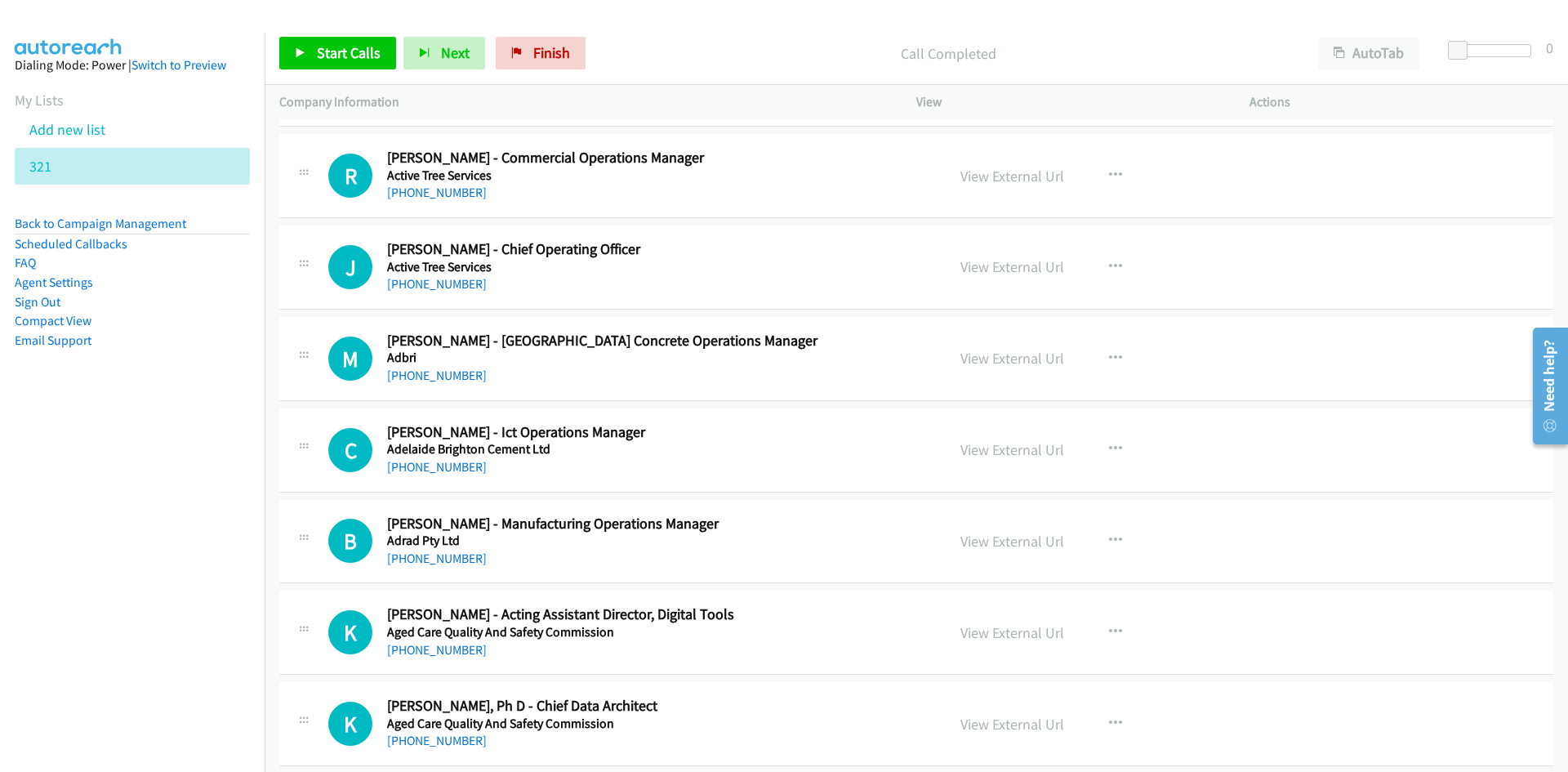
scroll to position [1143, 0]
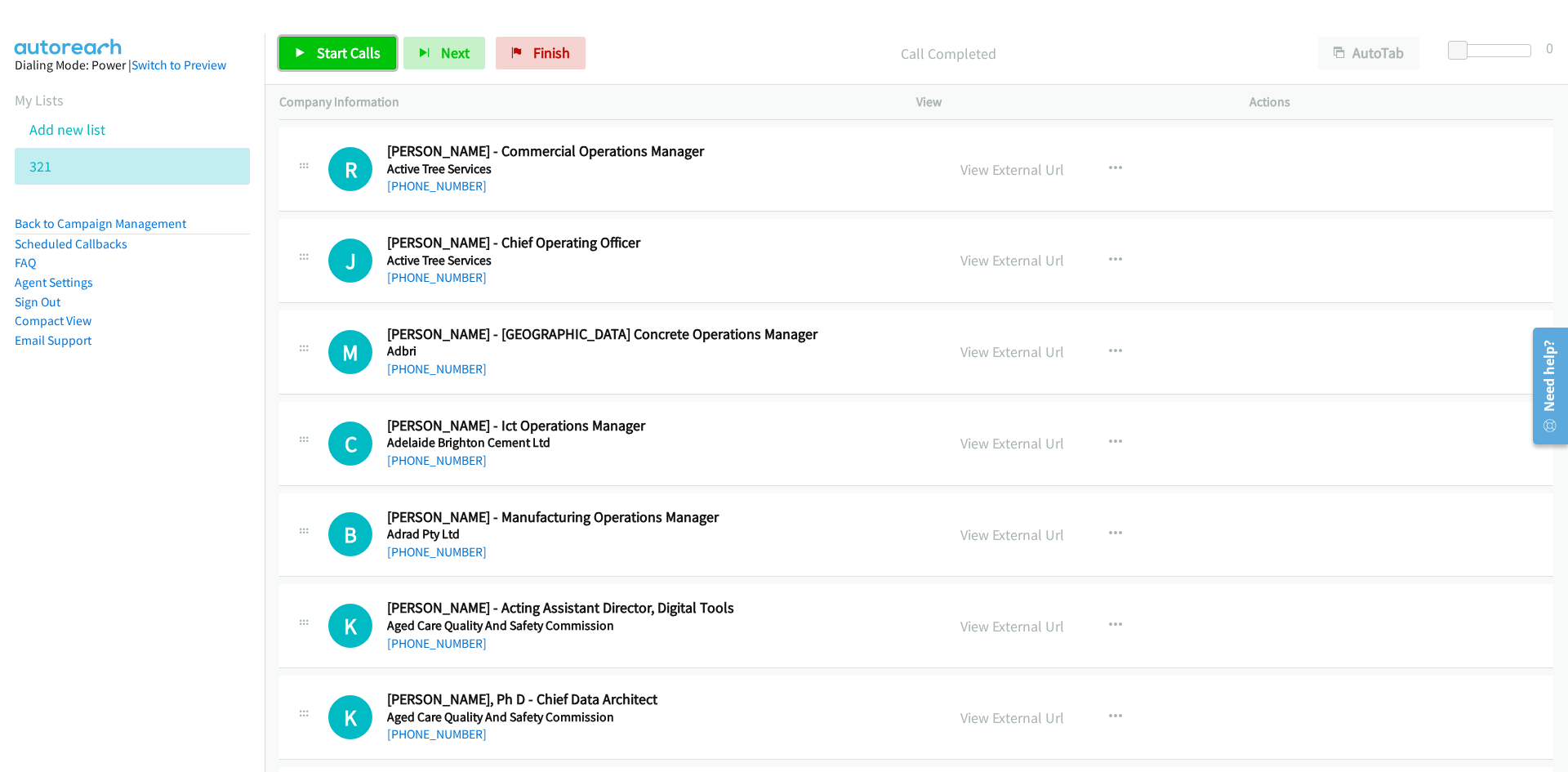
click at [336, 68] on link "Start Calls" at bounding box center [338, 54] width 117 height 33
click at [336, 70] on div "Start Calls Pause Next Finish Started AutoTab AutoTab 0" at bounding box center [917, 54] width 1304 height 63
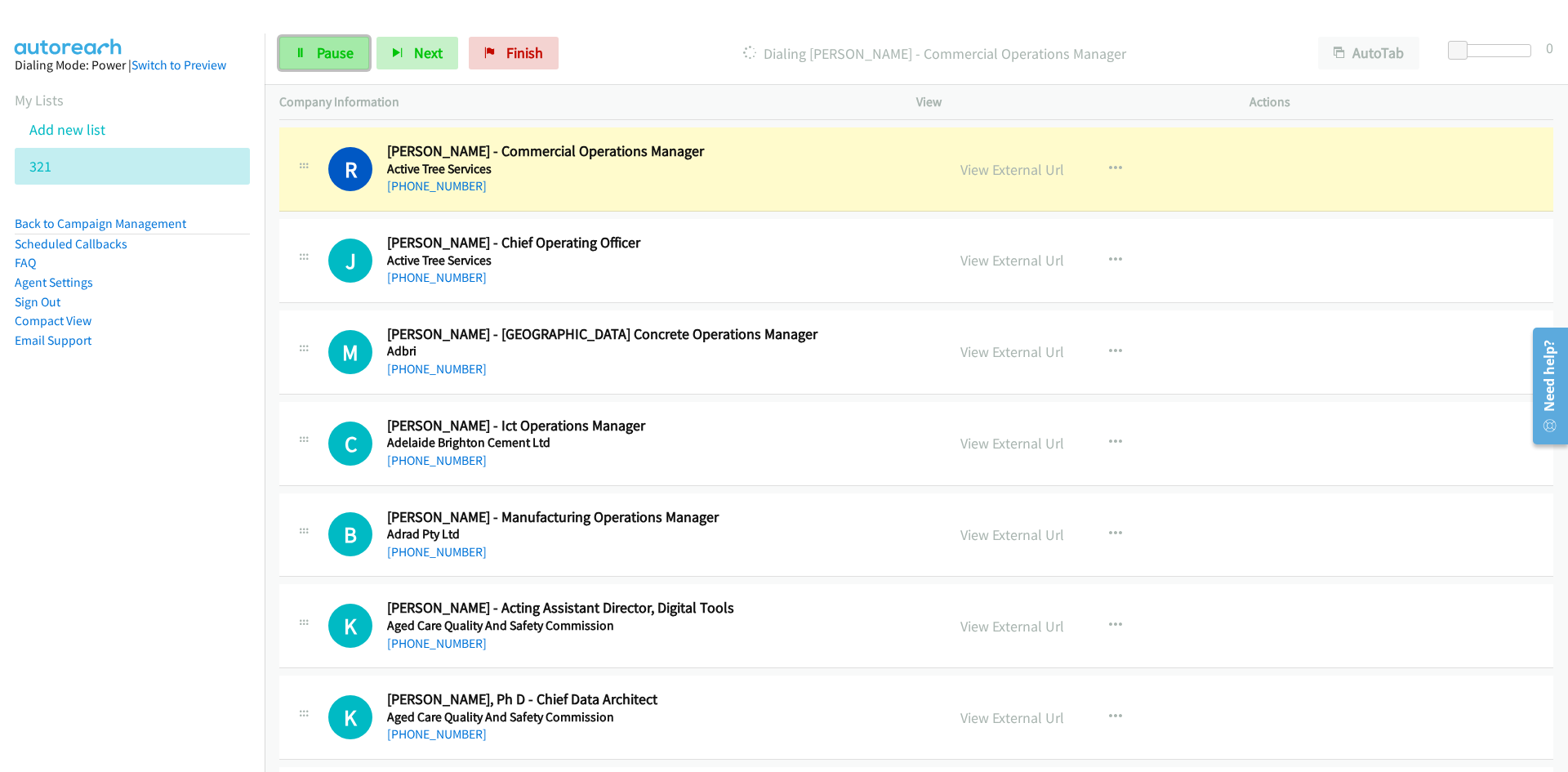
click at [347, 66] on link "Pause" at bounding box center [325, 54] width 90 height 33
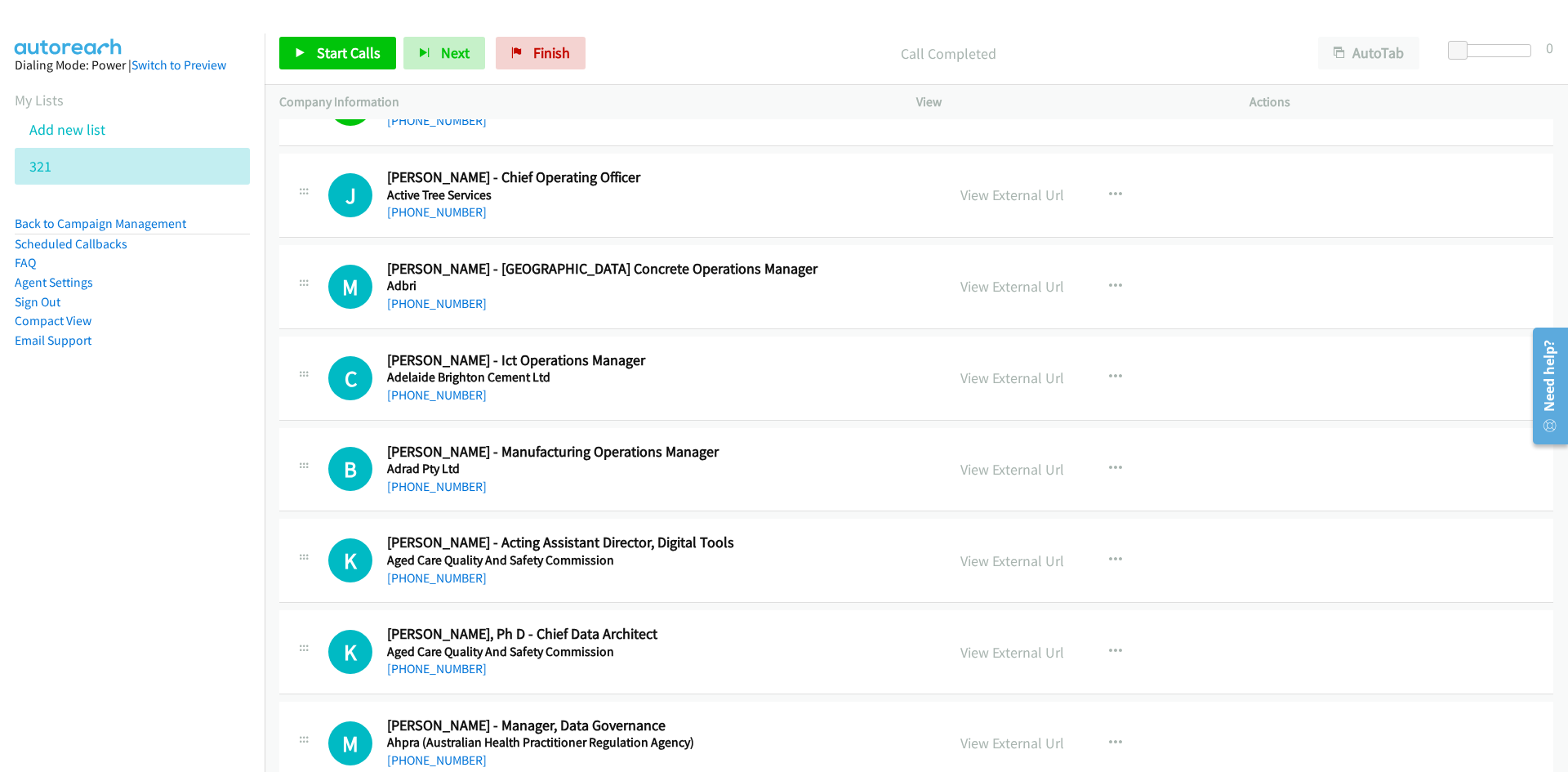
scroll to position [1225, 0]
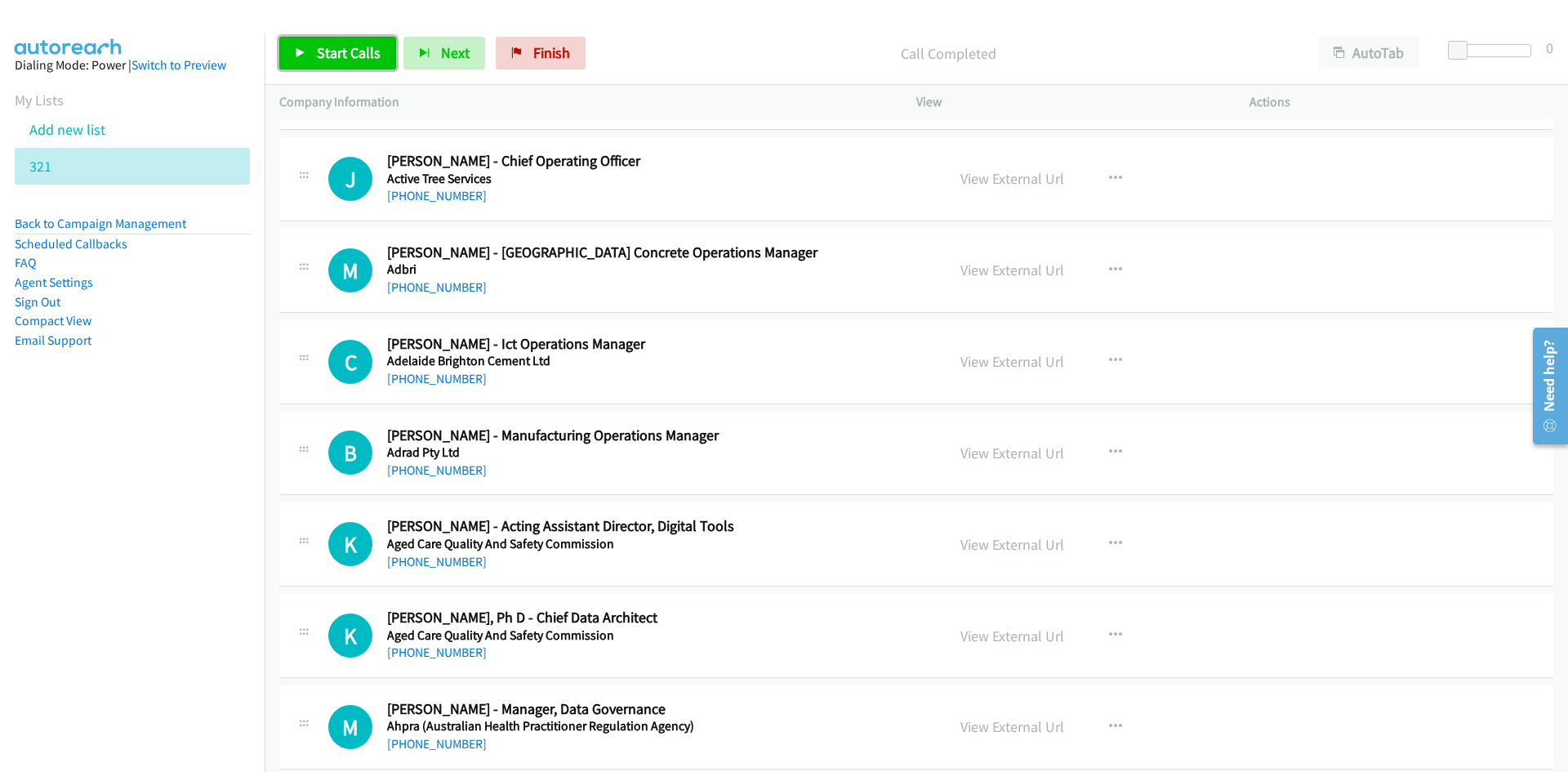
click at [310, 53] on link "Start Calls" at bounding box center [338, 54] width 117 height 33
click at [310, 53] on link "Pause" at bounding box center [325, 54] width 90 height 33
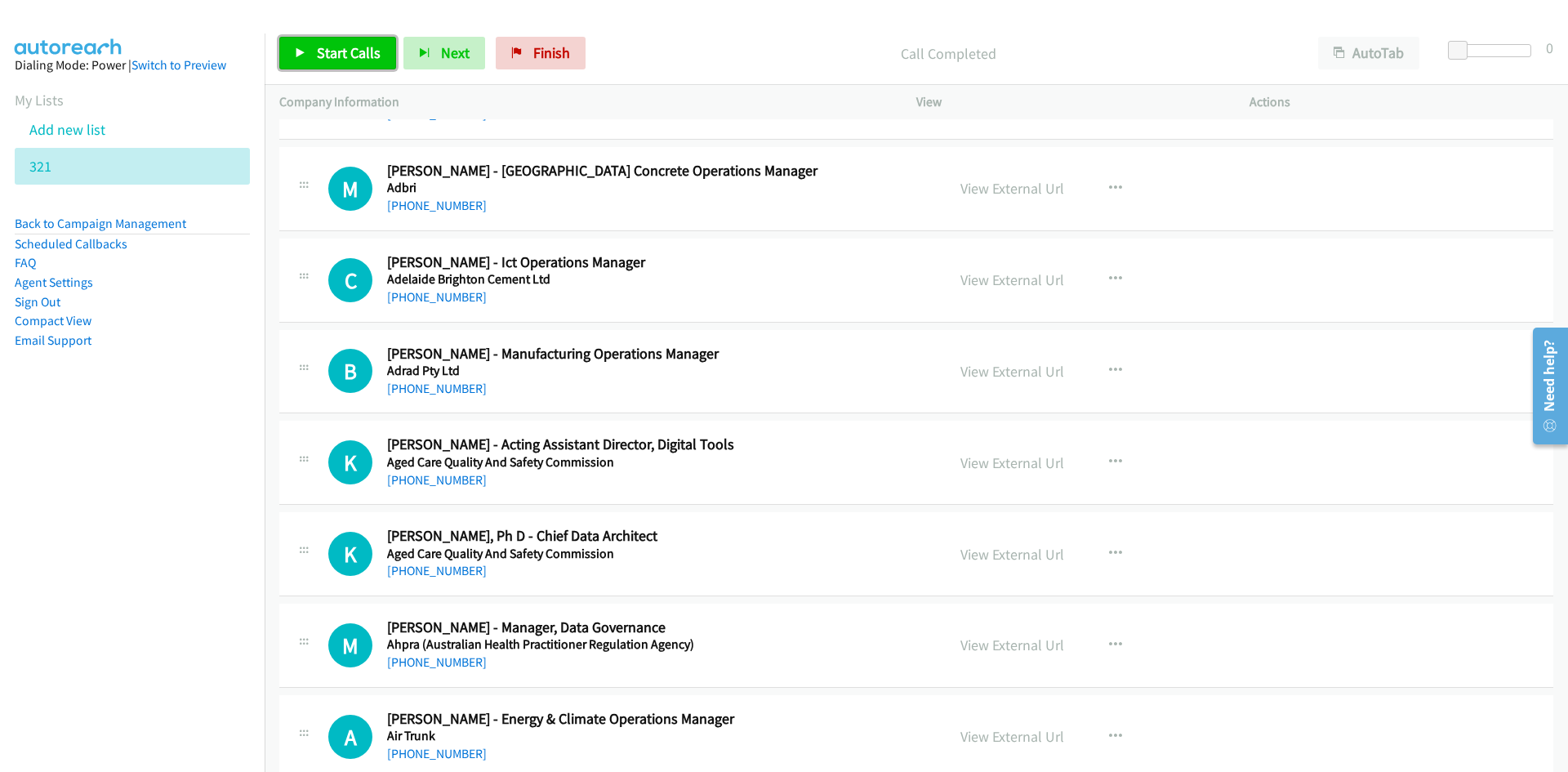
click at [358, 49] on span "Start Calls" at bounding box center [349, 53] width 64 height 19
click at [363, 53] on link "Pause" at bounding box center [325, 54] width 90 height 33
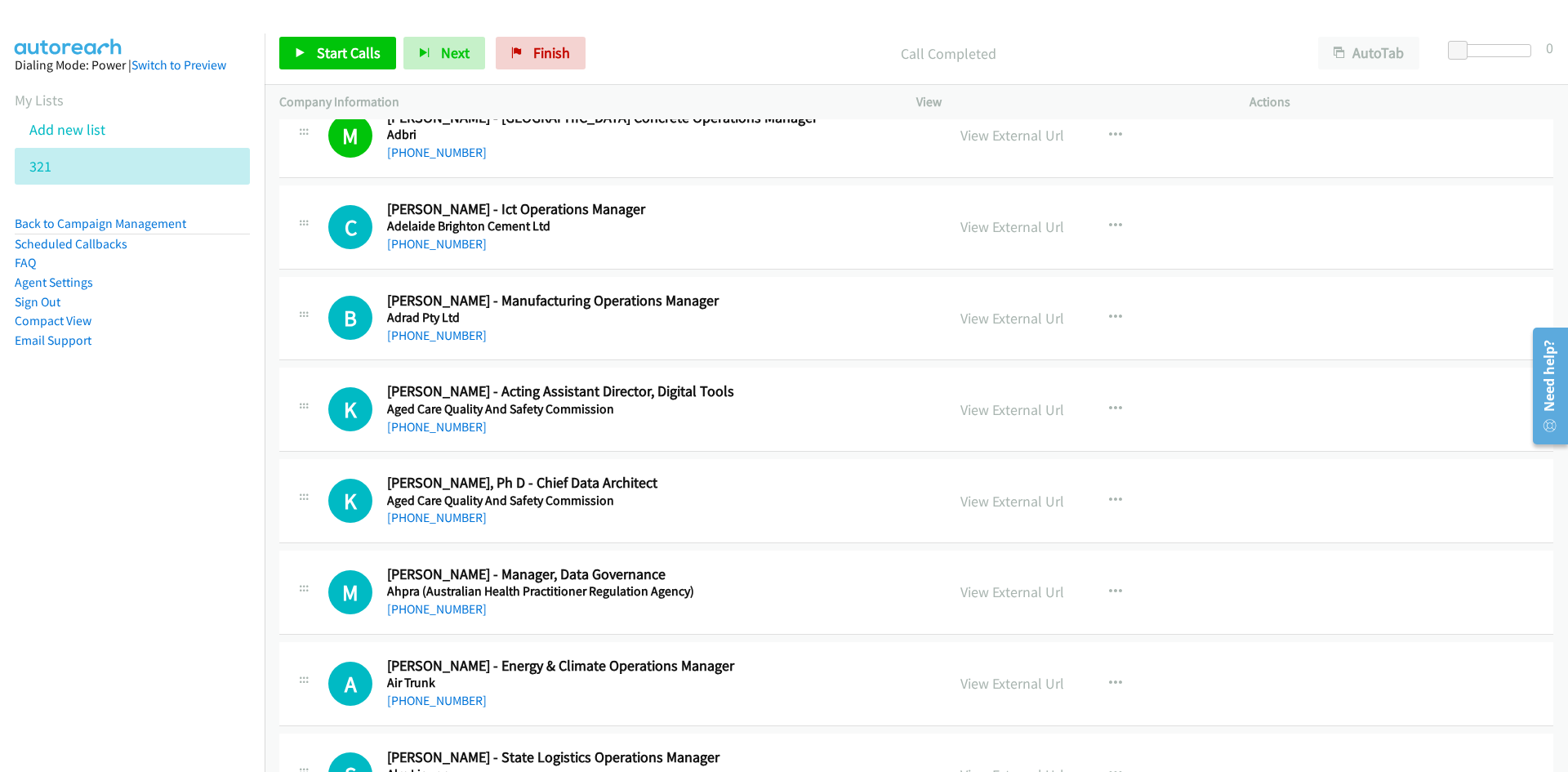
scroll to position [1389, 0]
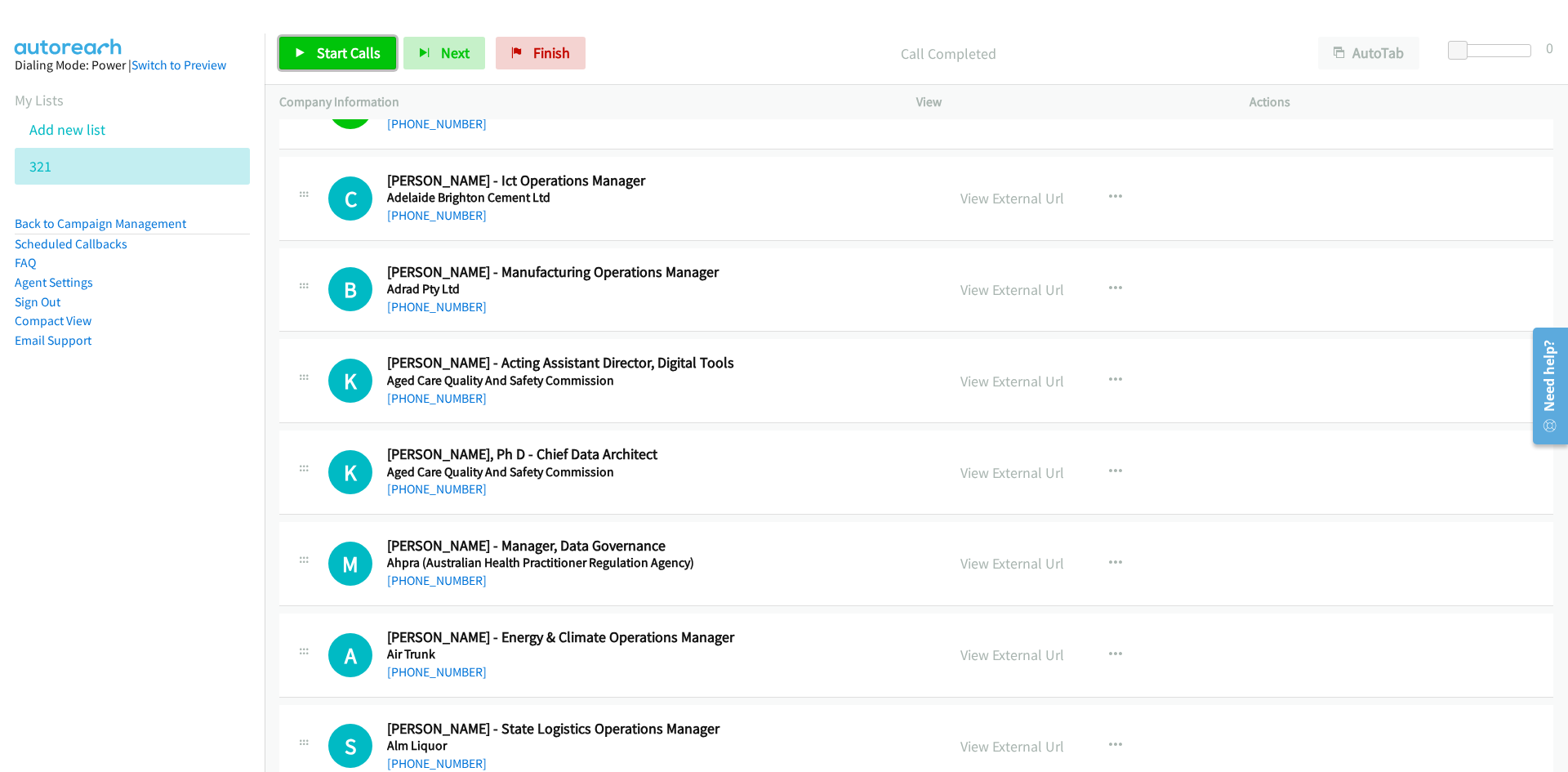
click at [326, 62] on link "Start Calls" at bounding box center [338, 54] width 117 height 33
click at [326, 62] on link "Pause" at bounding box center [325, 54] width 90 height 33
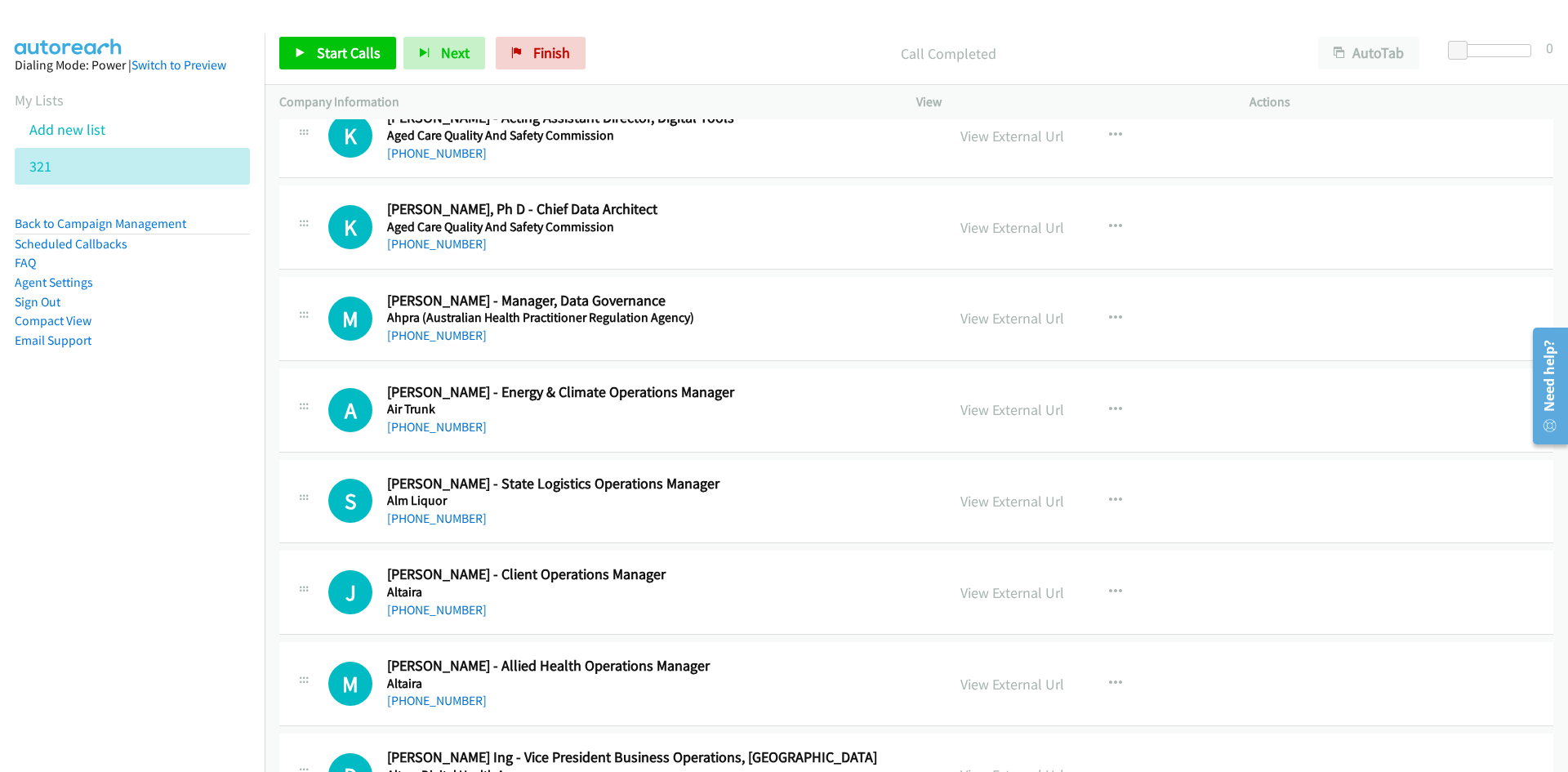
scroll to position [1716, 0]
